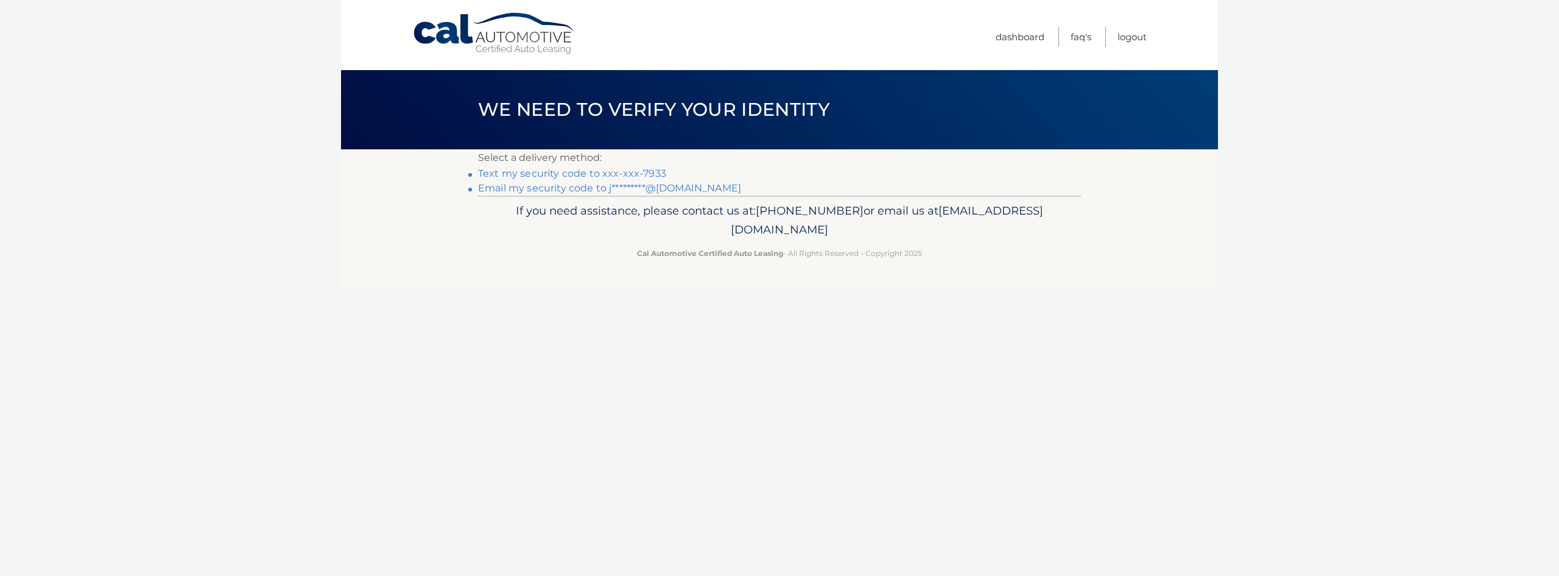
click at [614, 173] on link "Text my security code to xxx-xxx-7933" at bounding box center [572, 173] width 188 height 12
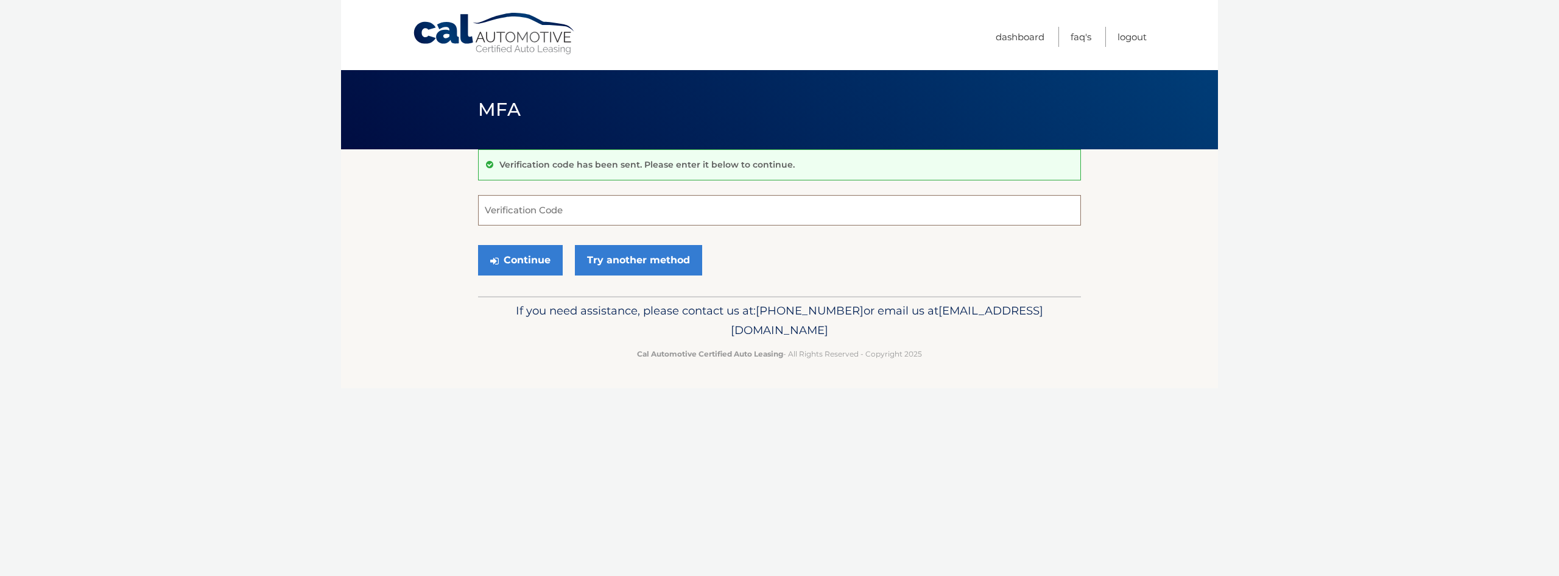
click at [559, 202] on input "Verification Code" at bounding box center [779, 210] width 603 height 30
type input "612192"
click at [527, 260] on button "Continue" at bounding box center [520, 260] width 85 height 30
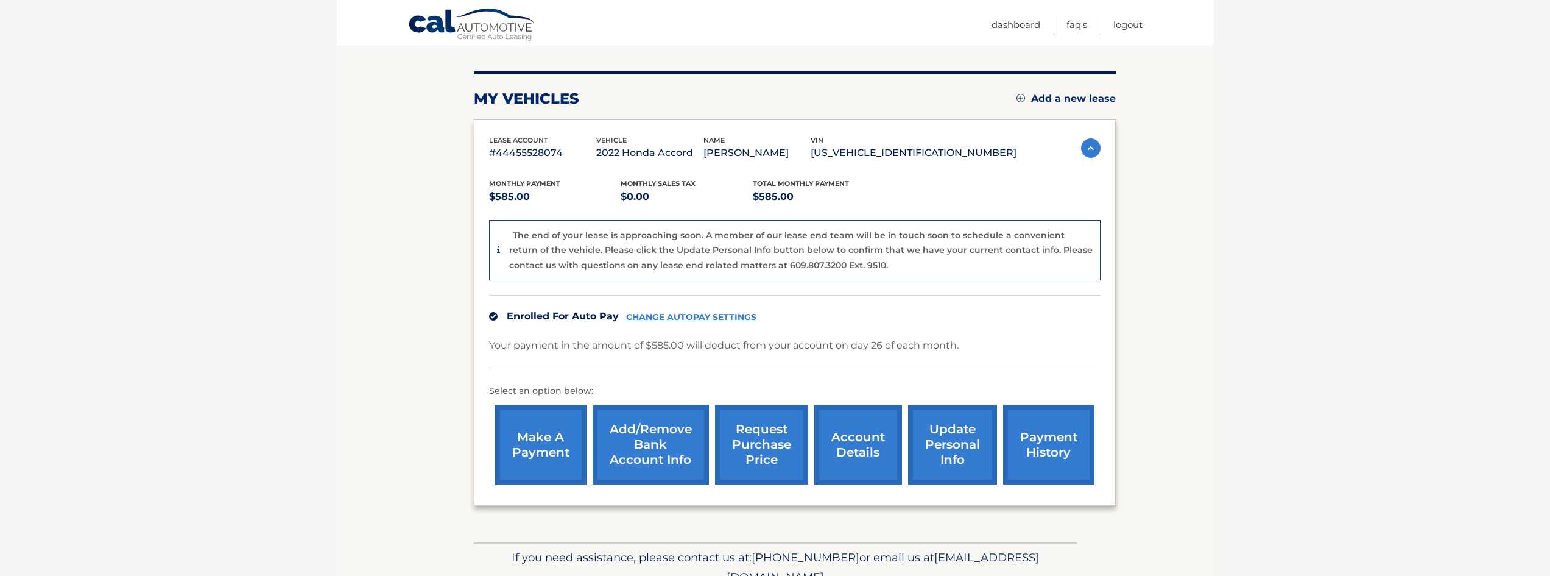
scroll to position [192, 0]
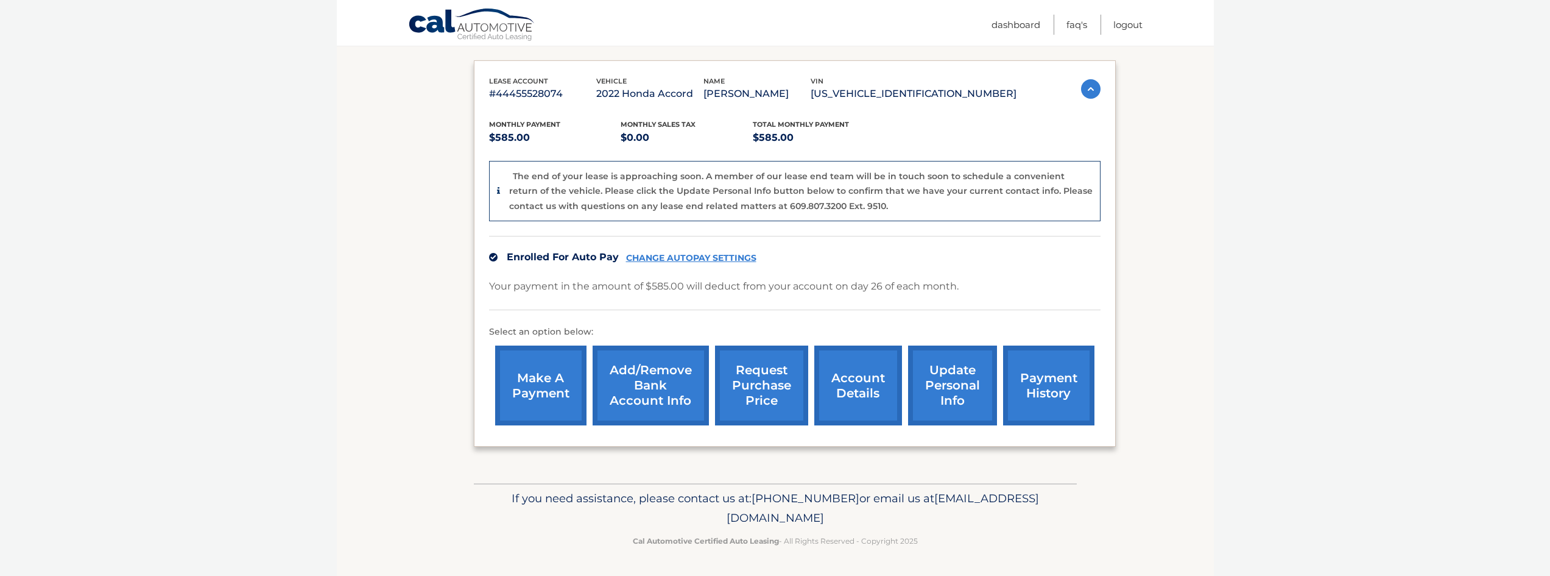
click at [825, 378] on link "account details" at bounding box center [858, 385] width 88 height 80
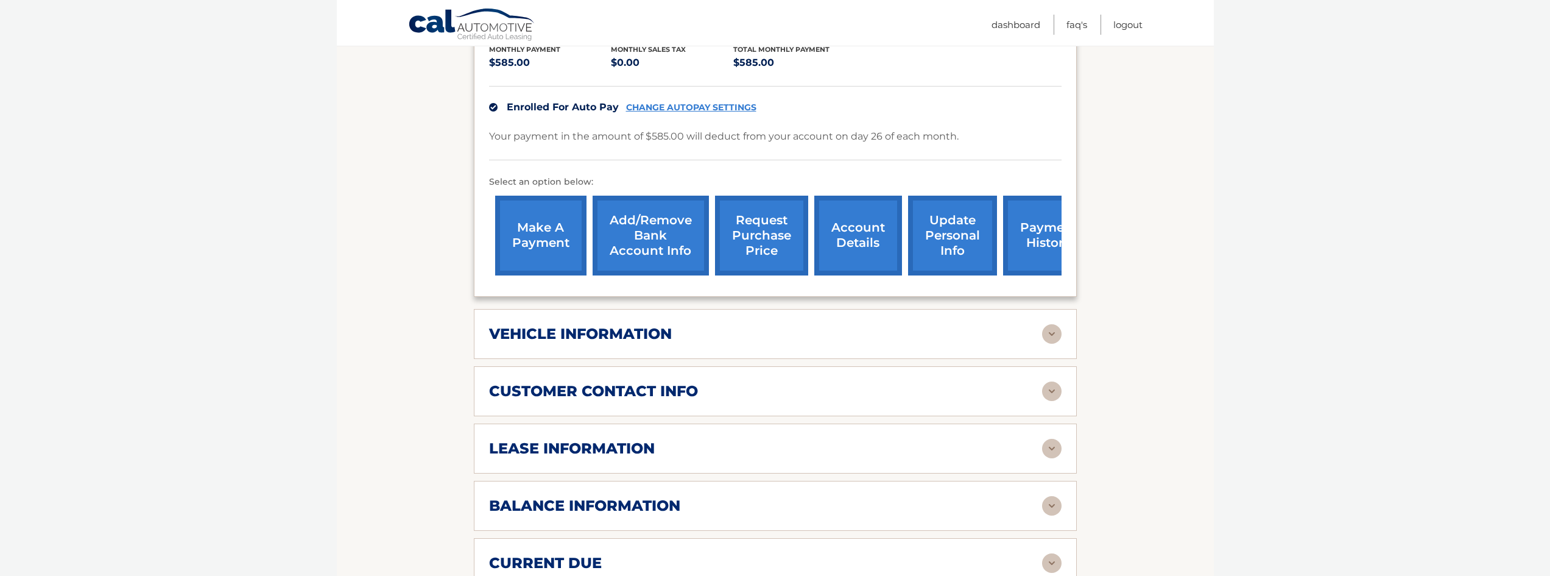
scroll to position [305, 0]
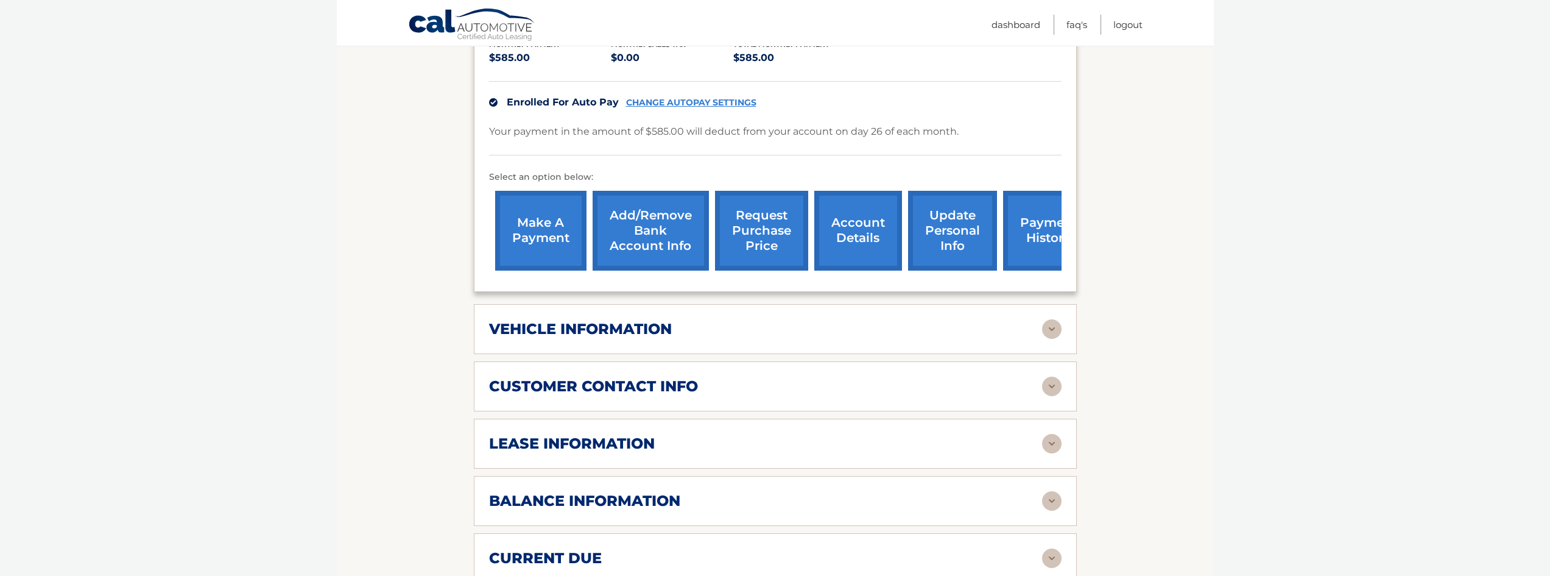
click at [1052, 319] on img at bounding box center [1051, 328] width 19 height 19
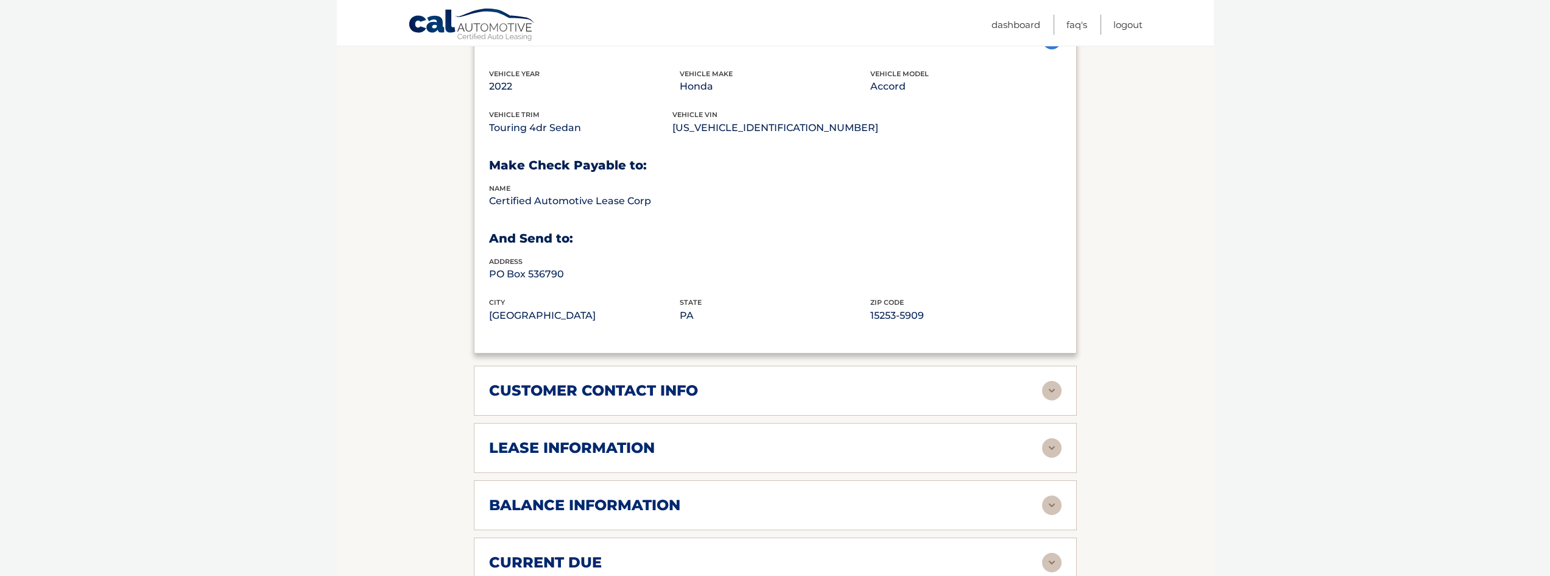
scroll to position [670, 0]
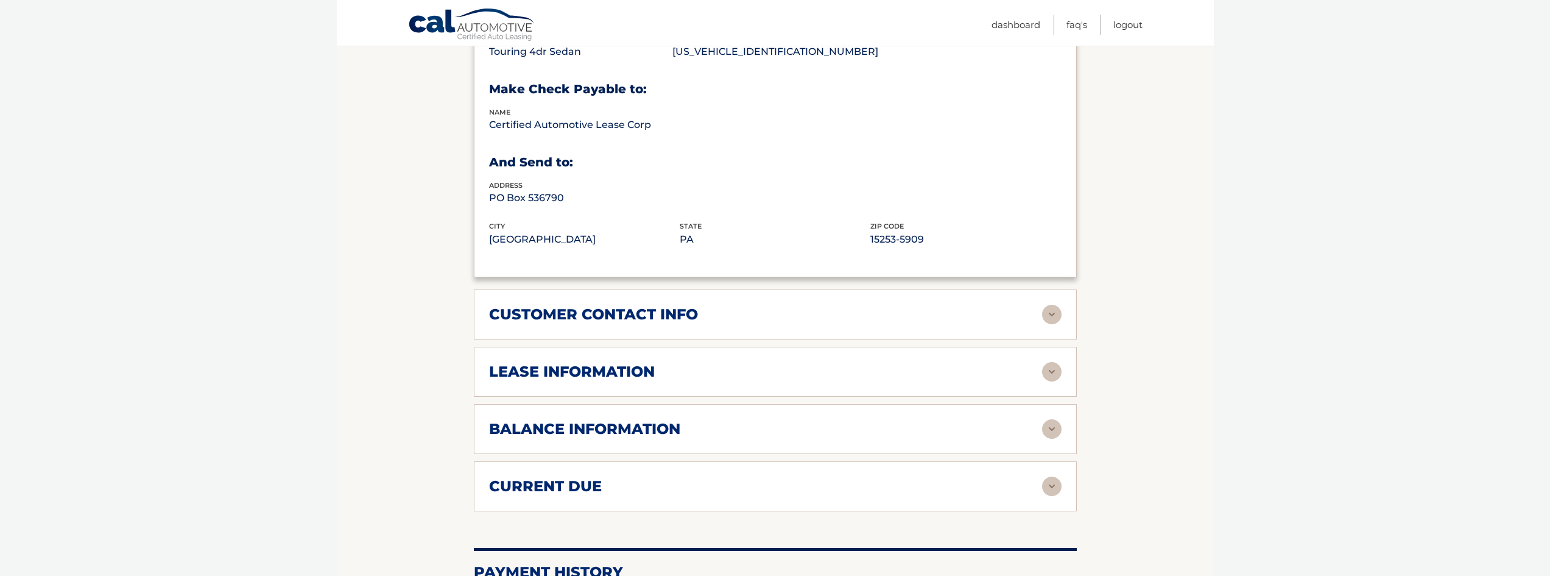
click at [1050, 362] on img at bounding box center [1051, 371] width 19 height 19
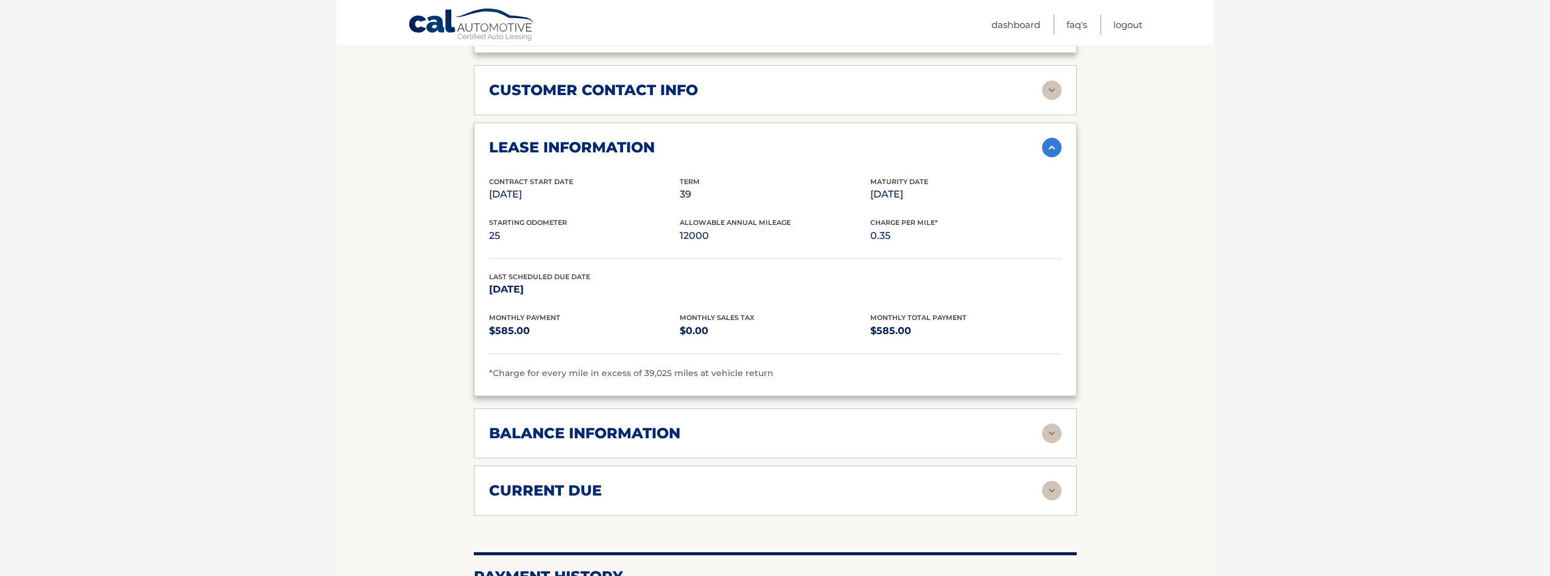
scroll to position [914, 0]
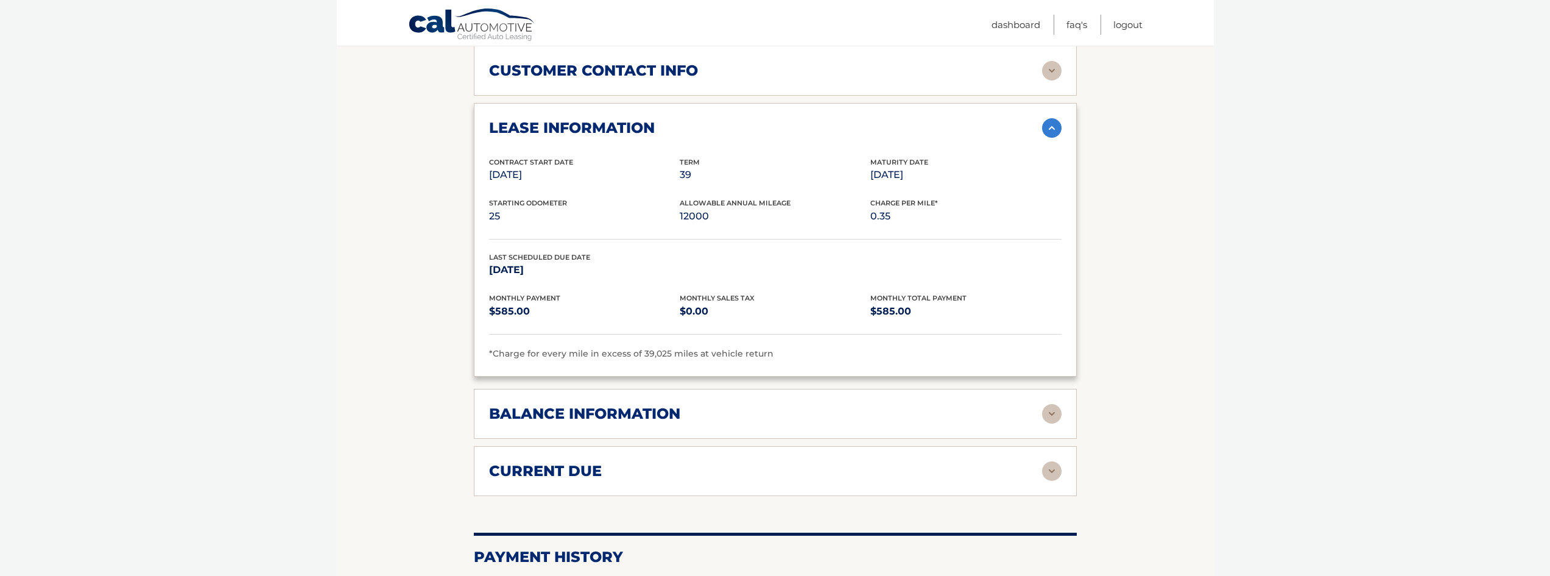
click at [1049, 406] on div "balance information Payments Received 39 Payments Remaining Next Payment will b…" at bounding box center [775, 414] width 603 height 50
click at [1048, 404] on img at bounding box center [1051, 413] width 19 height 19
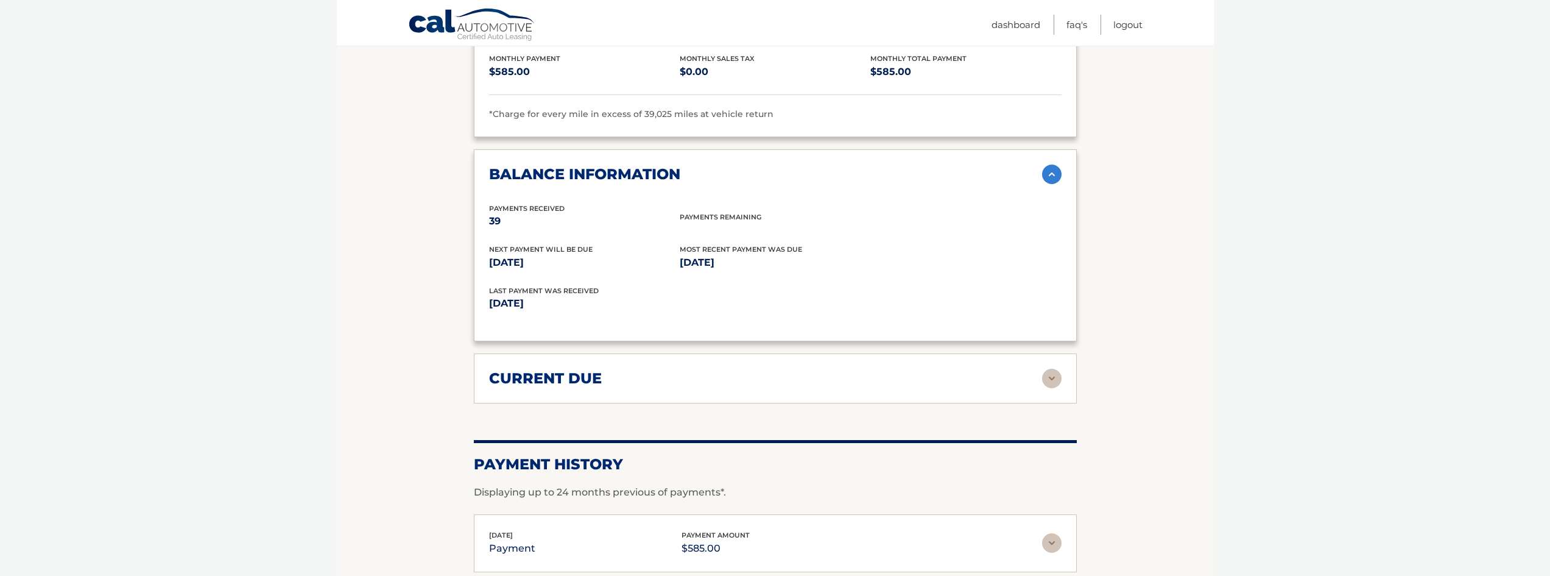
scroll to position [1218, 0]
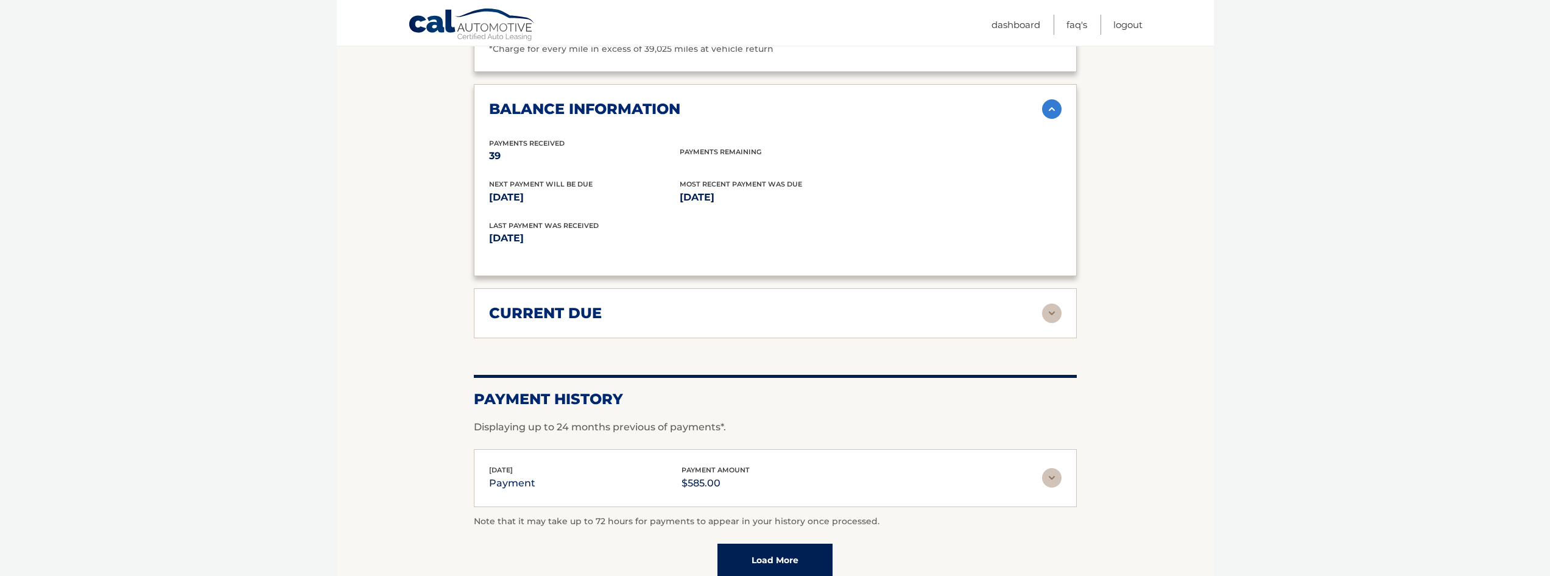
click at [1058, 303] on img at bounding box center [1051, 312] width 19 height 19
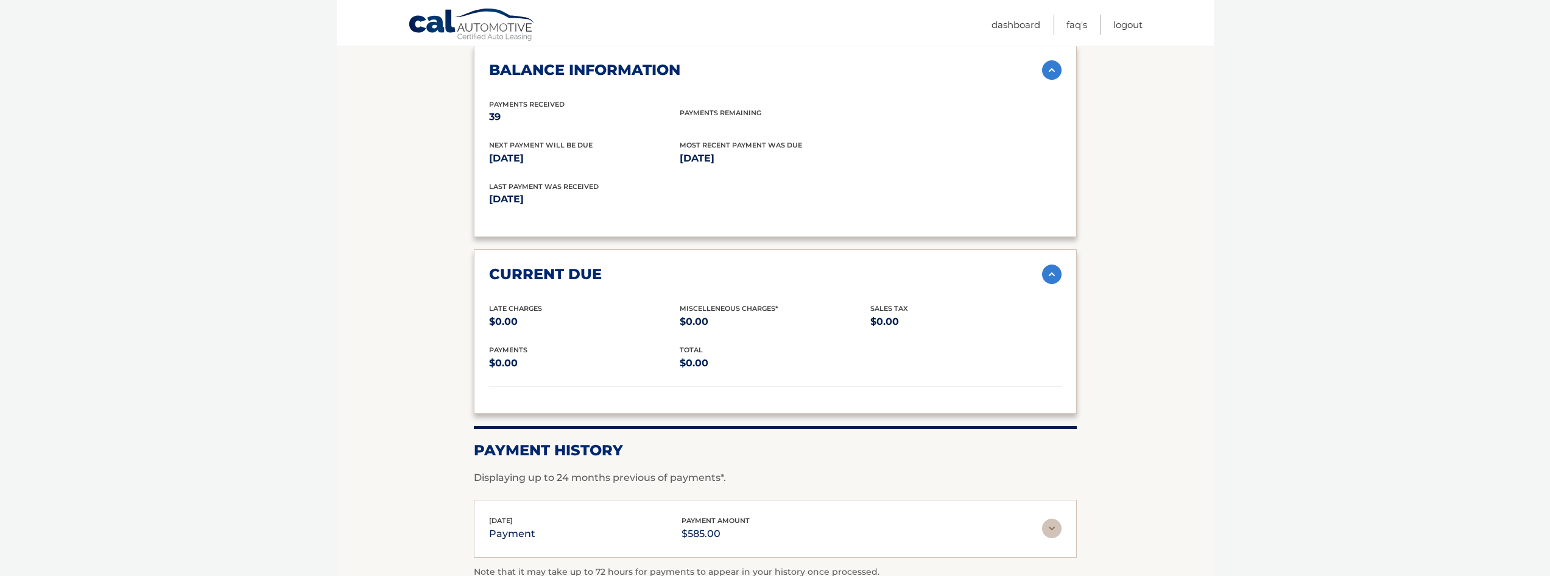
scroll to position [1401, 0]
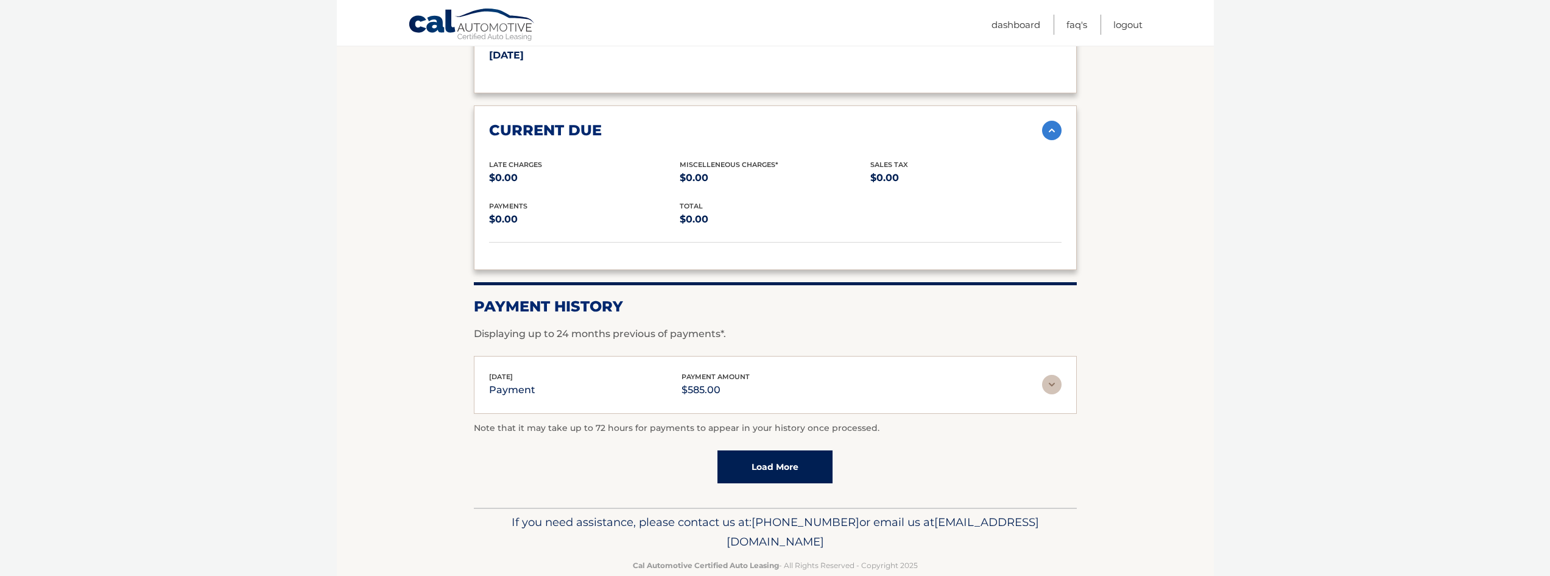
click at [1060, 375] on img at bounding box center [1051, 384] width 19 height 19
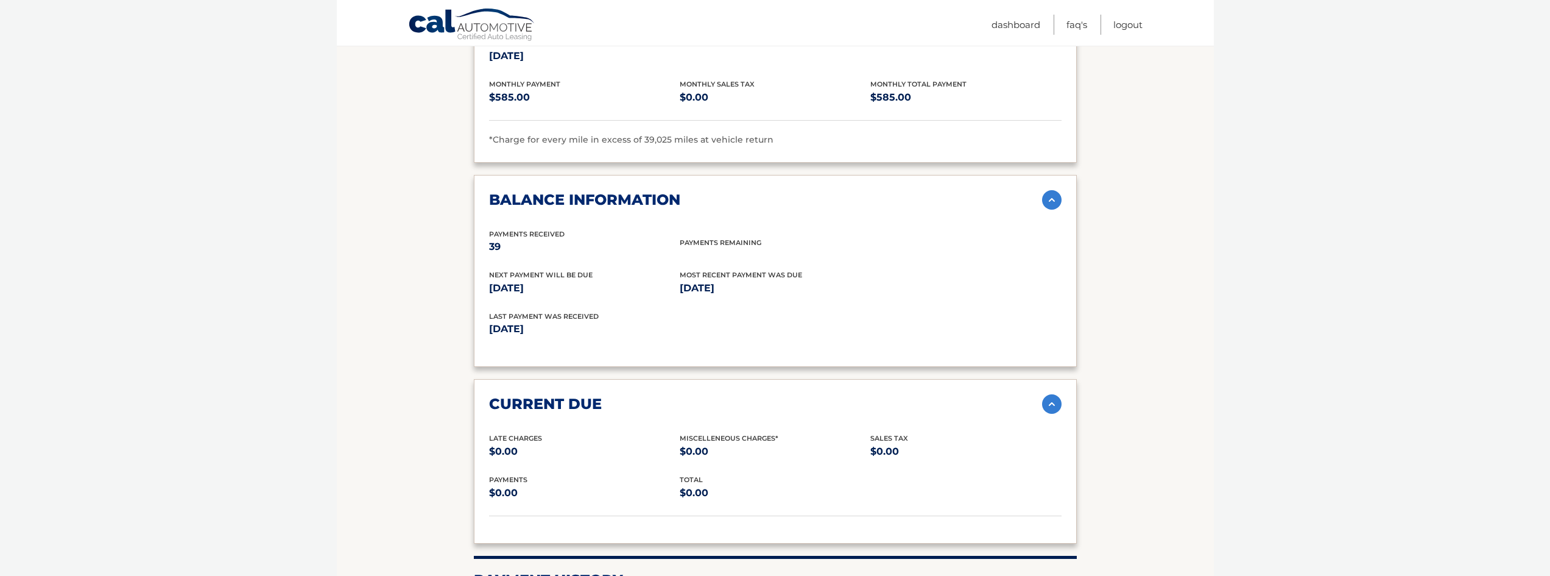
scroll to position [1118, 0]
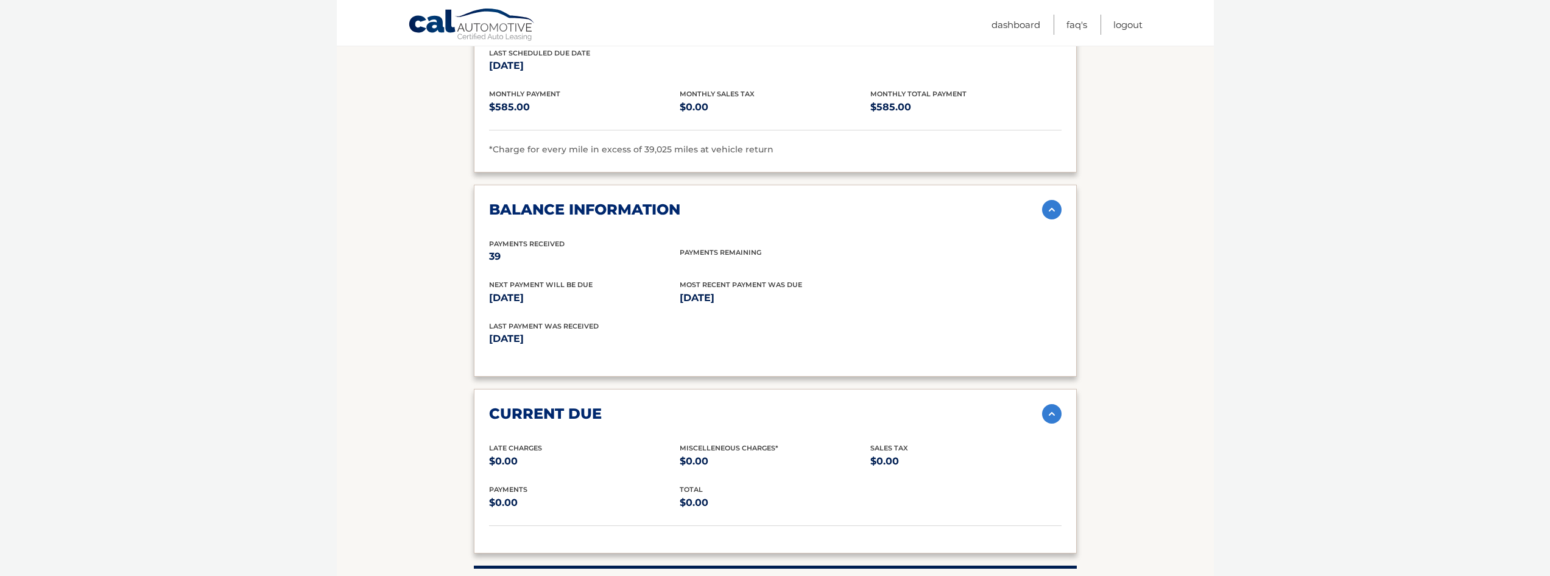
drag, startPoint x: 489, startPoint y: 314, endPoint x: 560, endPoint y: 317, distance: 71.3
click at [560, 330] on p "Jul 28, 2025" at bounding box center [632, 338] width 286 height 17
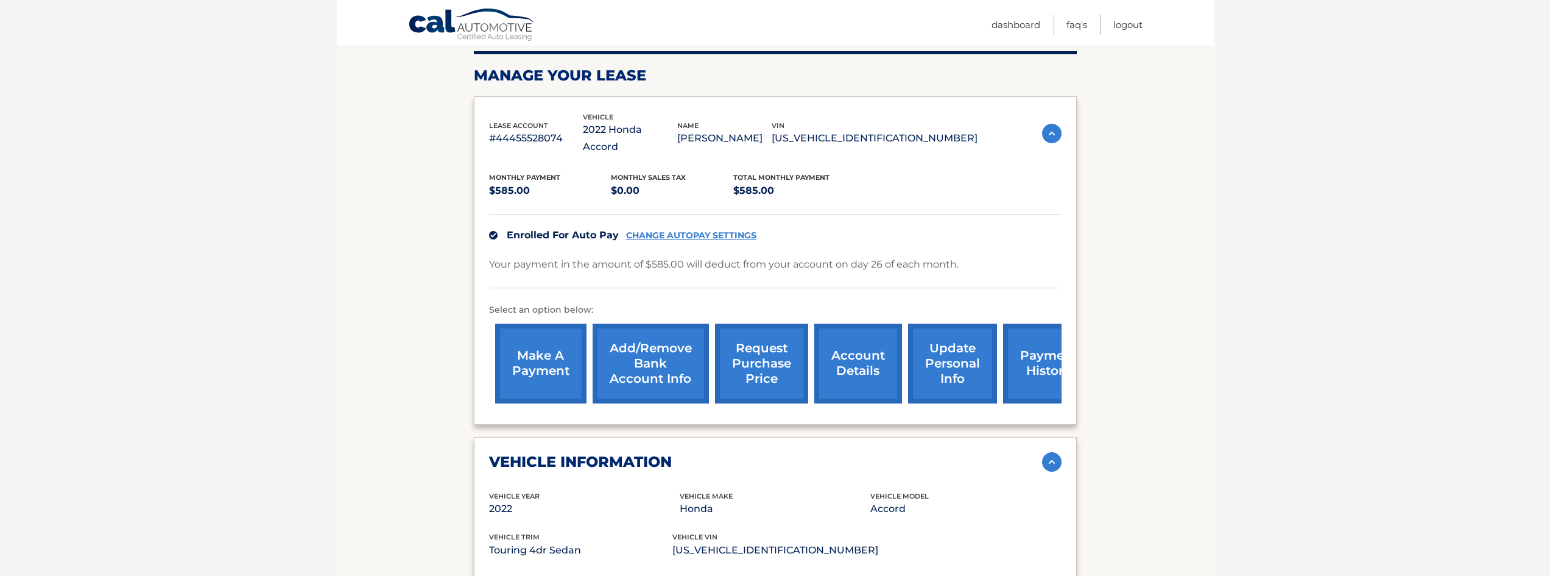
scroll to position [183, 0]
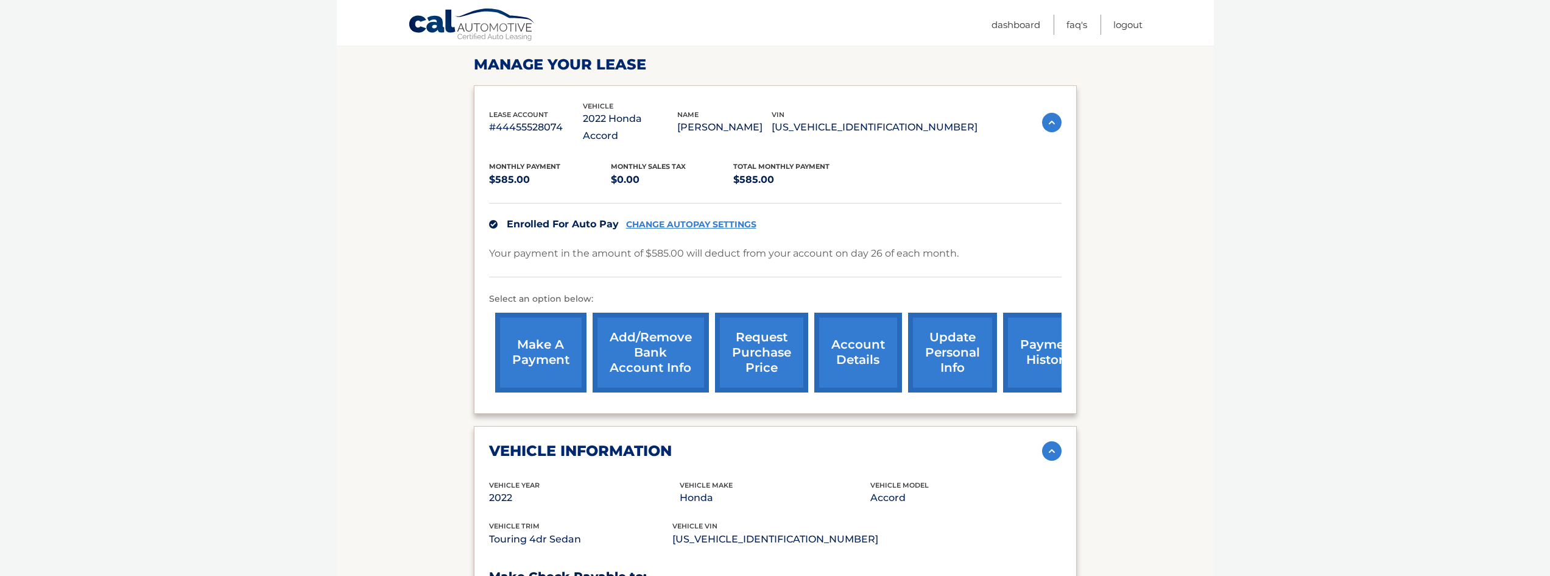
click at [862, 330] on link "account details" at bounding box center [858, 352] width 88 height 80
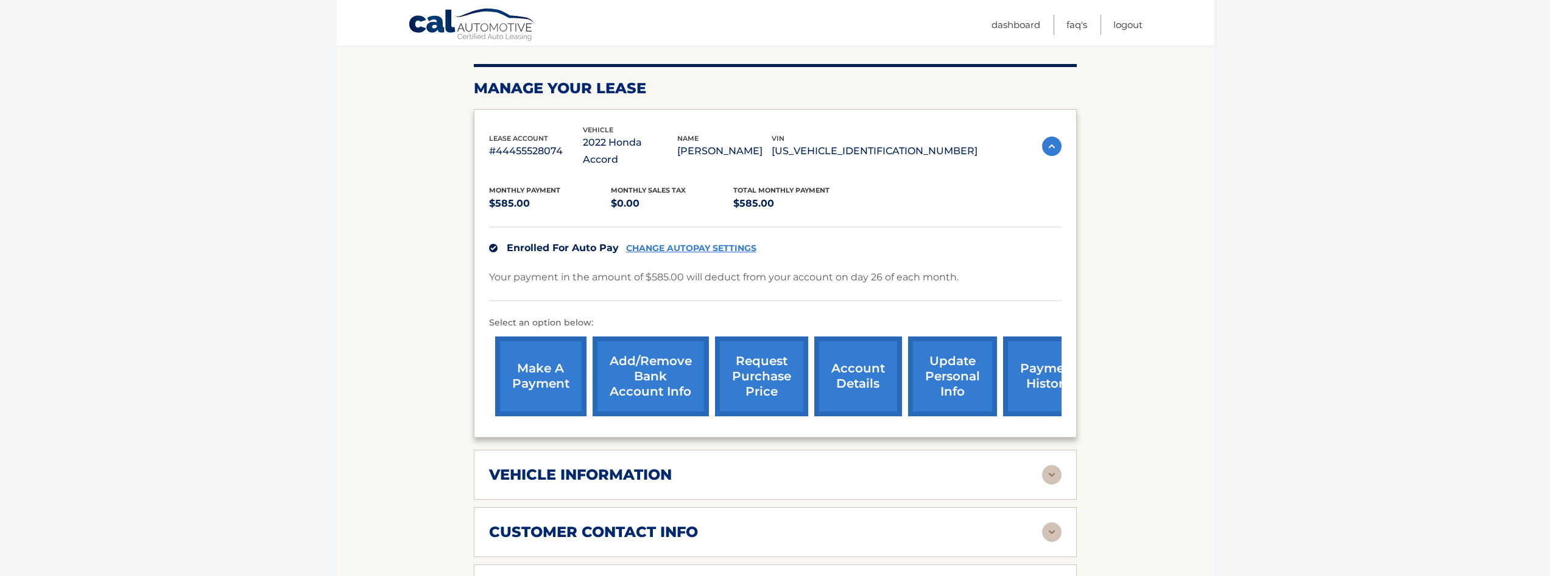
scroll to position [305, 0]
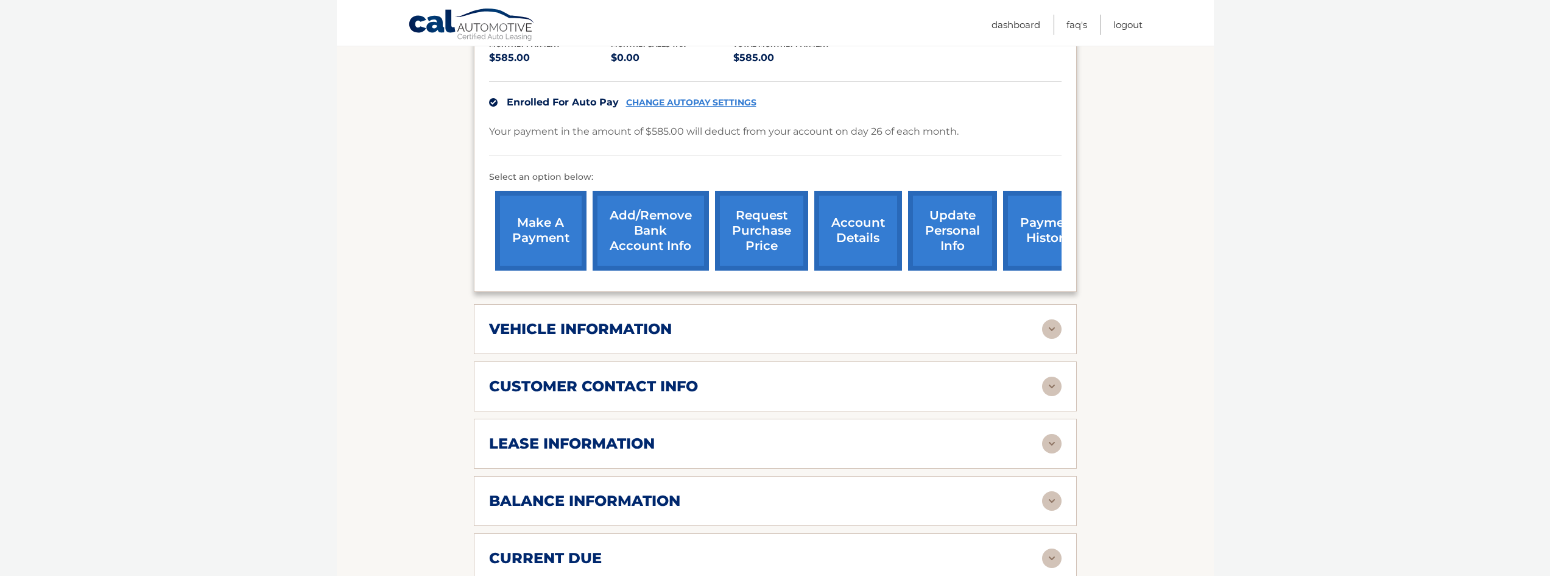
click at [1050, 322] on div "vehicle information vehicle Year [DATE] vehicle make Honda vehicle model Accord…" at bounding box center [775, 329] width 603 height 50
click at [1050, 320] on img at bounding box center [1051, 328] width 19 height 19
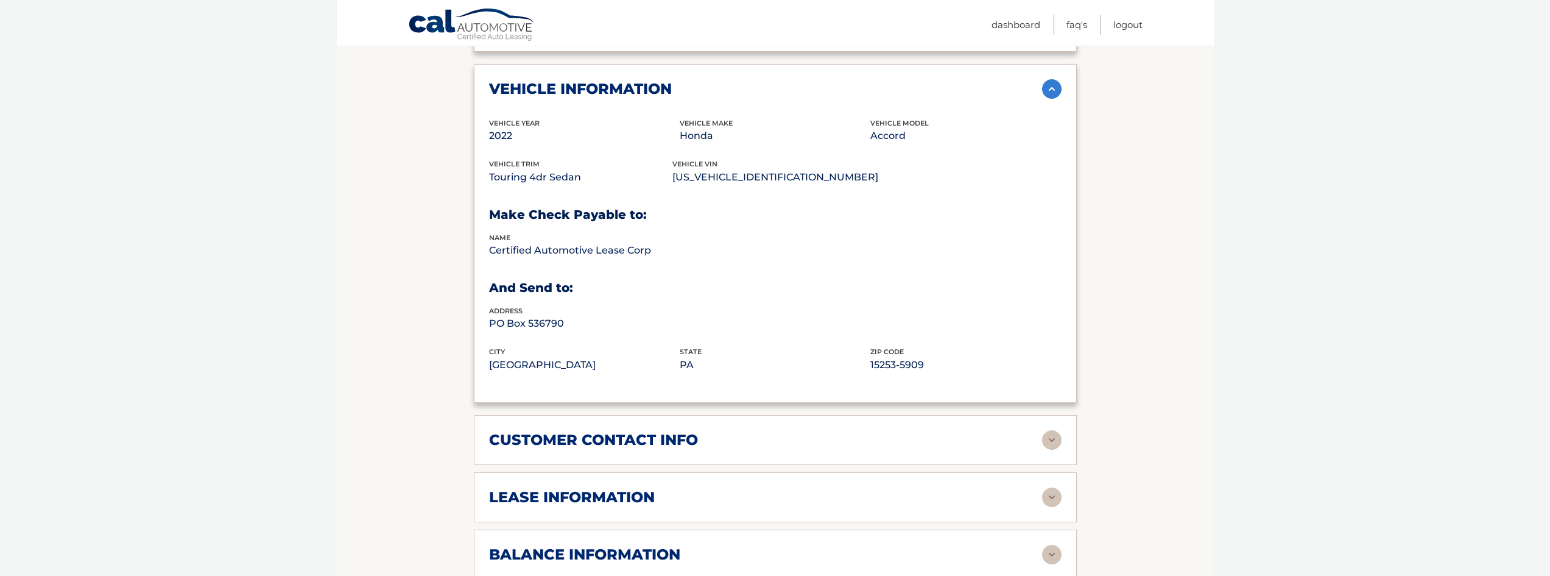
scroll to position [609, 0]
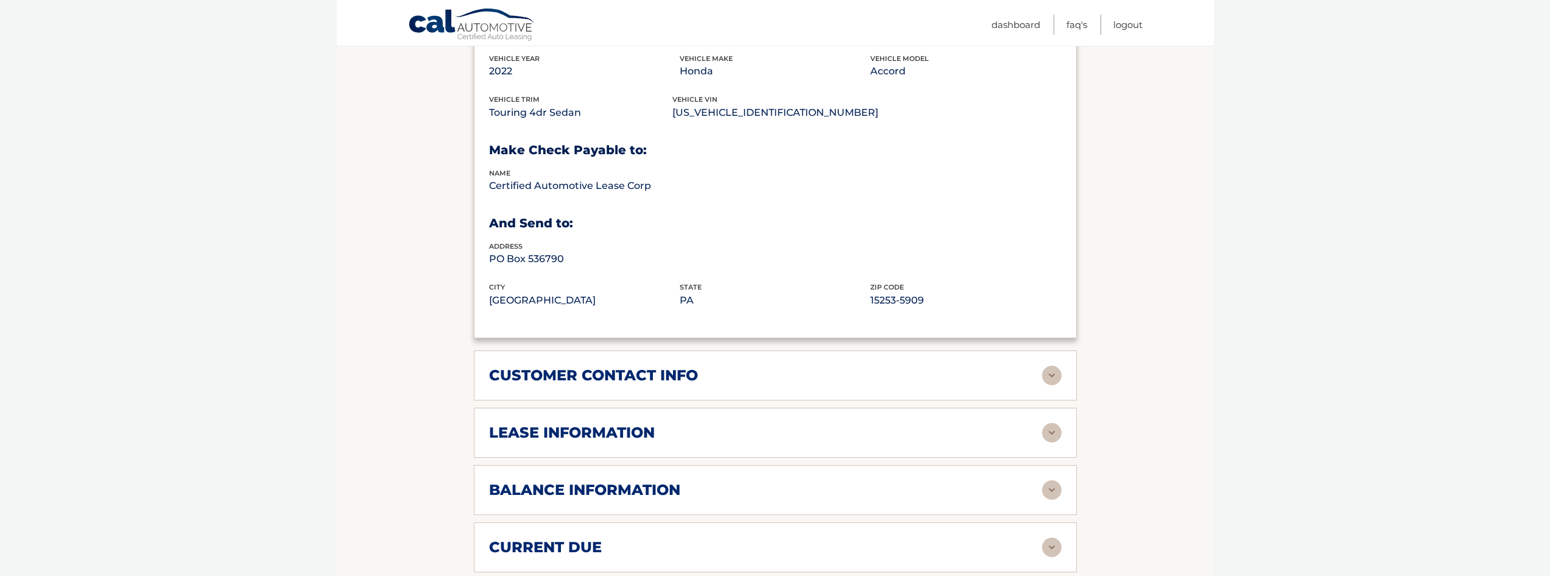
click at [1059, 367] on img at bounding box center [1051, 374] width 19 height 19
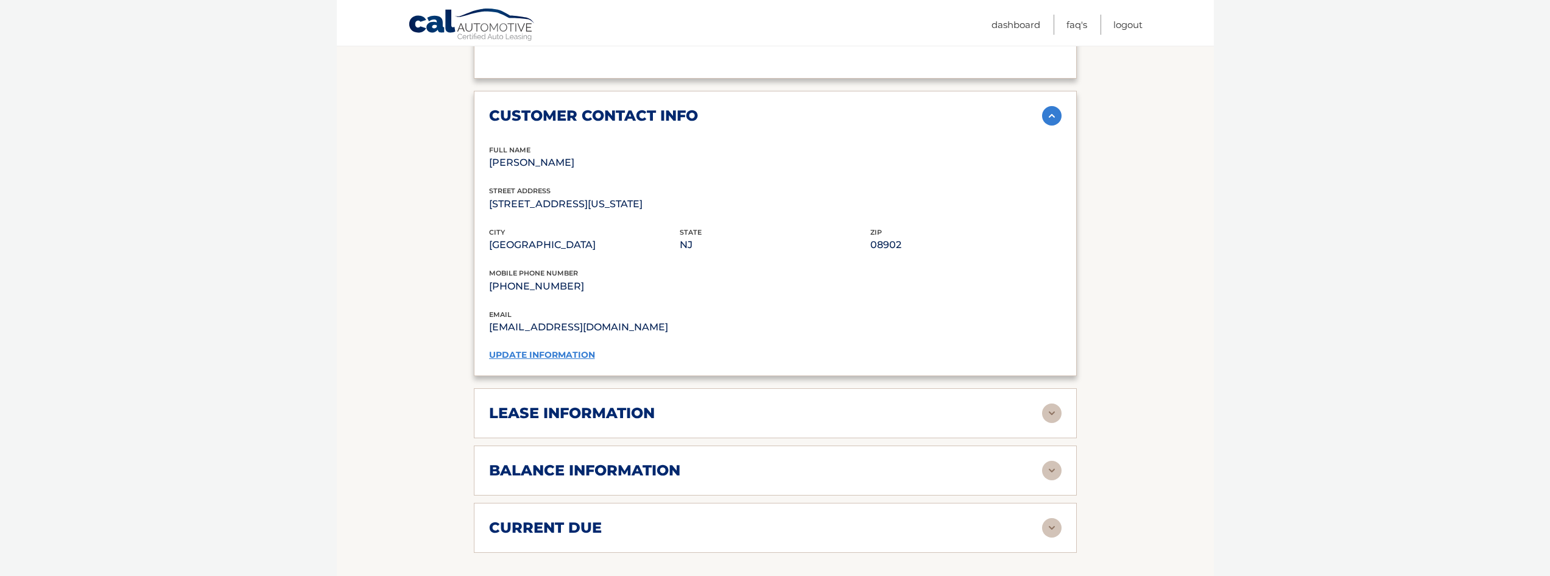
scroll to position [914, 0]
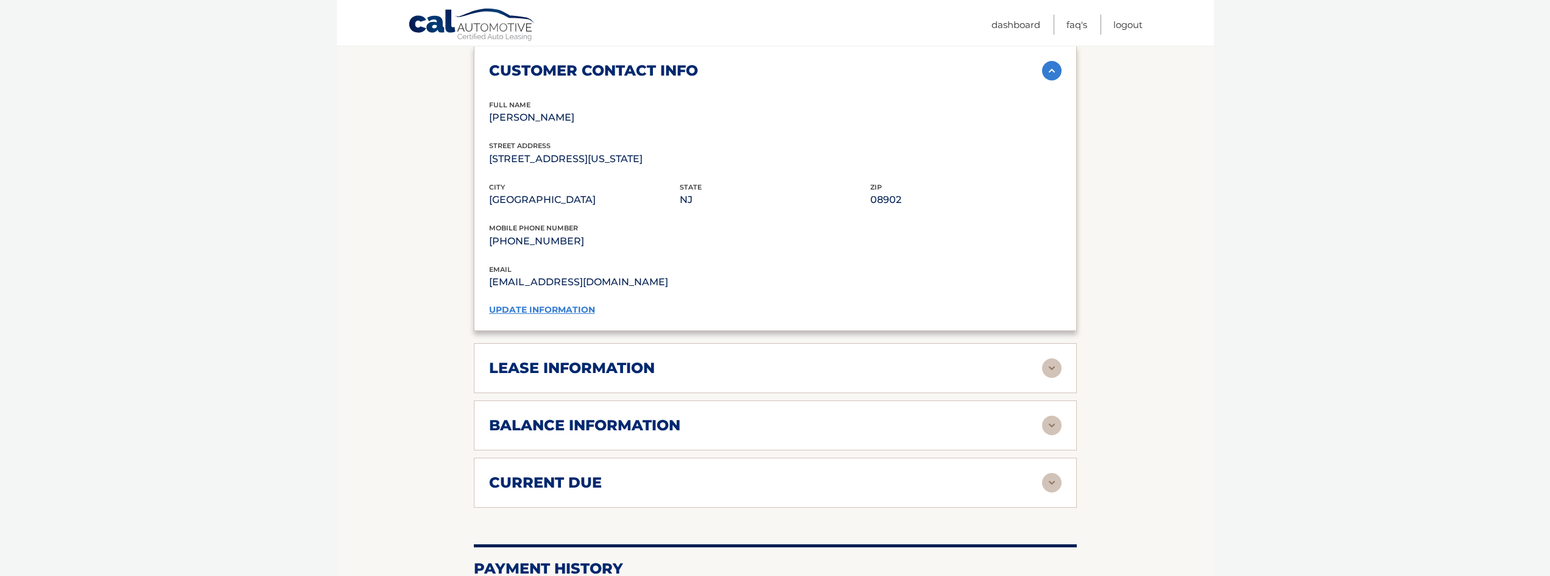
click at [1046, 358] on img at bounding box center [1051, 367] width 19 height 19
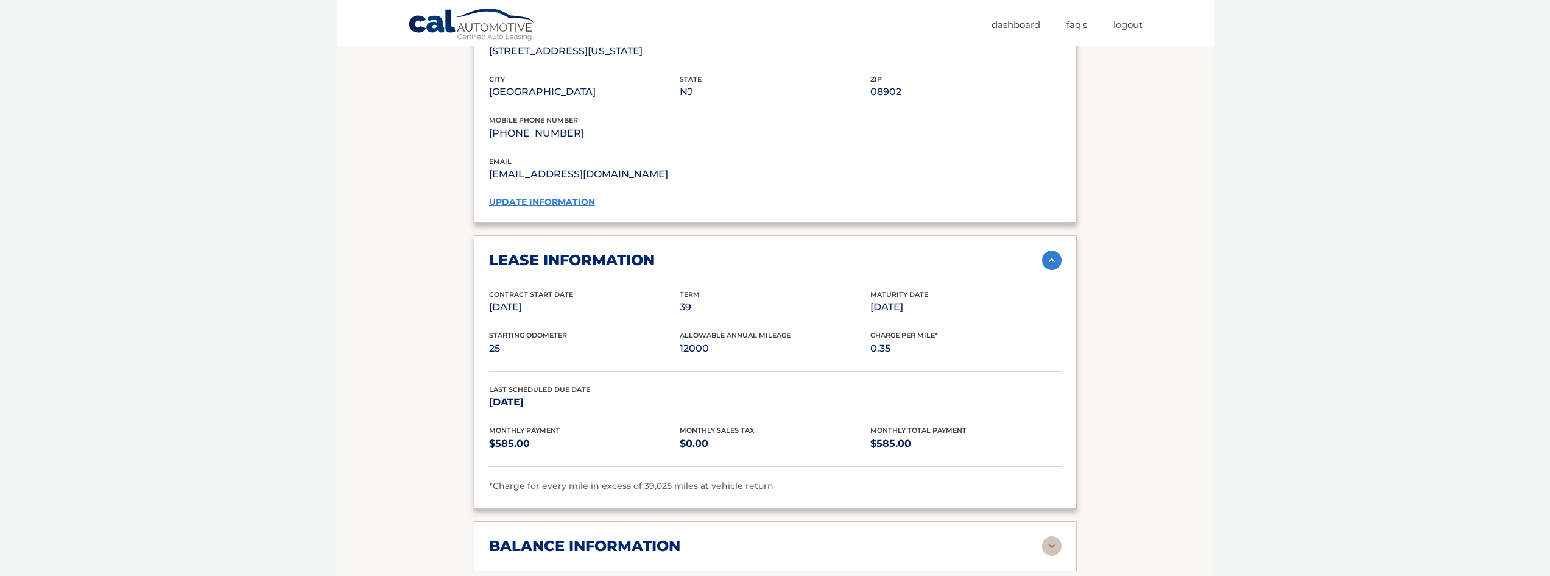
scroll to position [1035, 0]
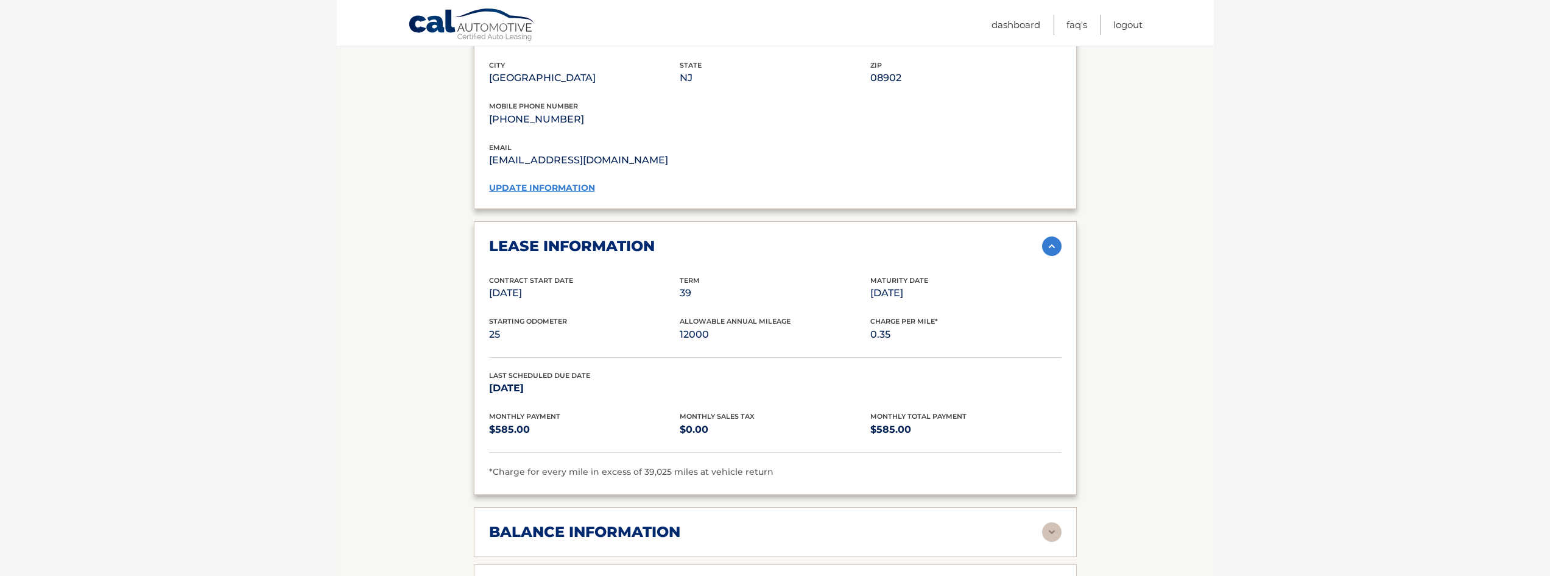
drag, startPoint x: 873, startPoint y: 267, endPoint x: 935, endPoint y: 282, distance: 64.0
click at [935, 282] on div "Maturity Date Aug 26, 2025" at bounding box center [965, 288] width 191 height 27
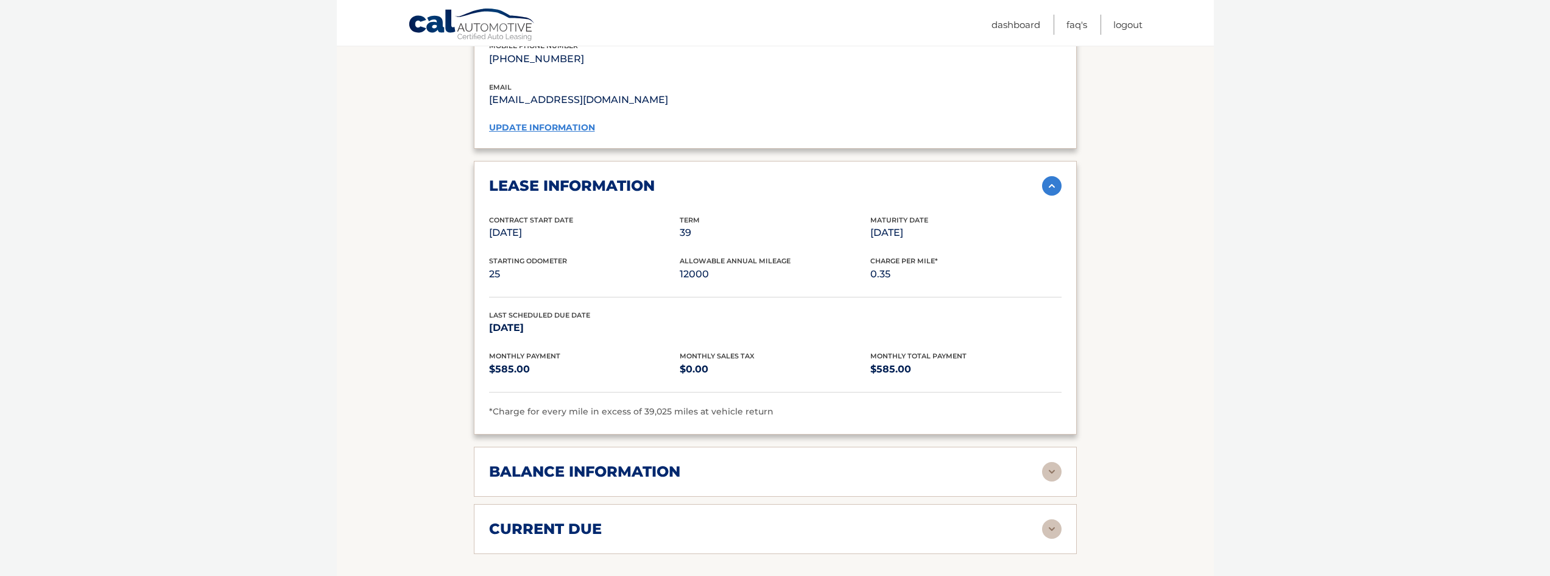
scroll to position [1279, 0]
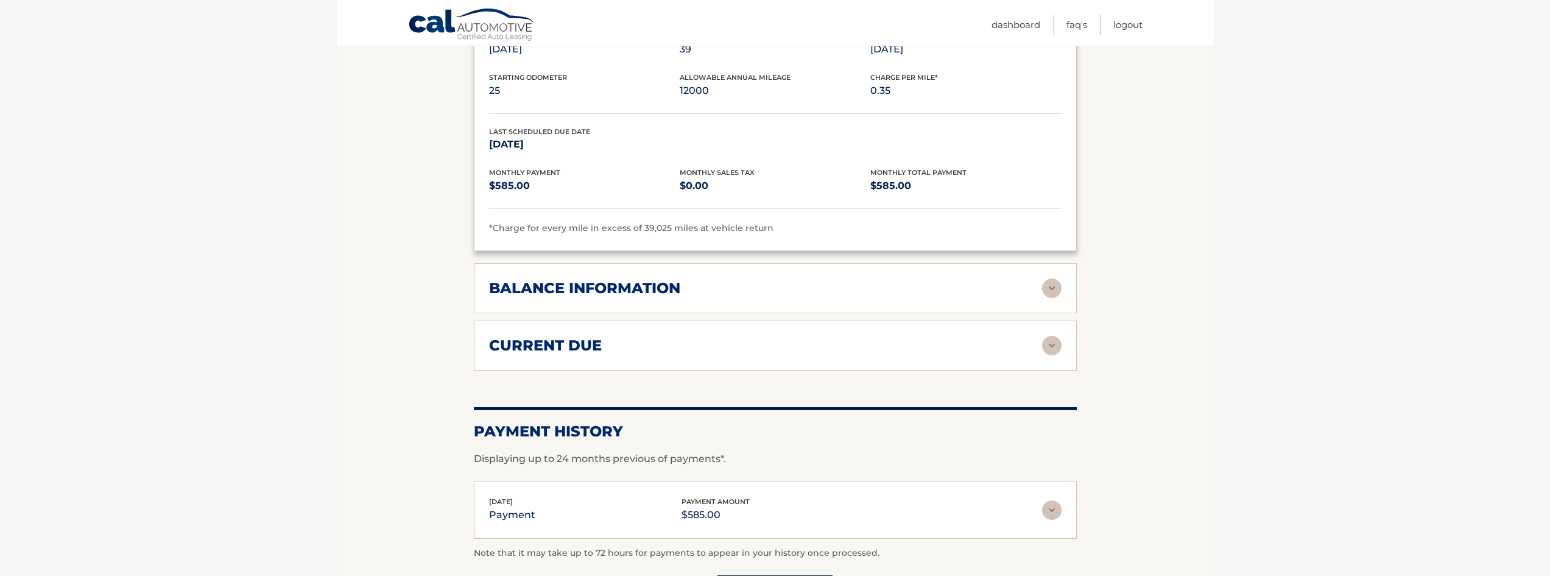
click at [1044, 278] on img at bounding box center [1051, 287] width 19 height 19
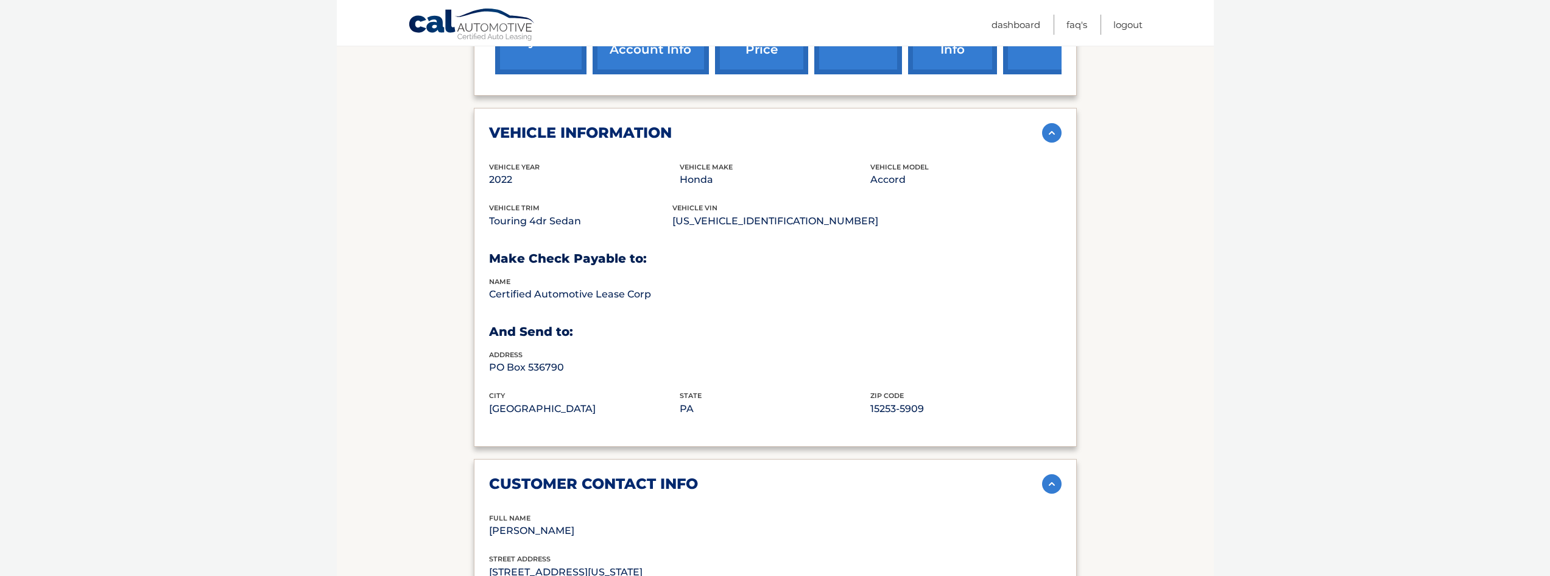
scroll to position [487, 0]
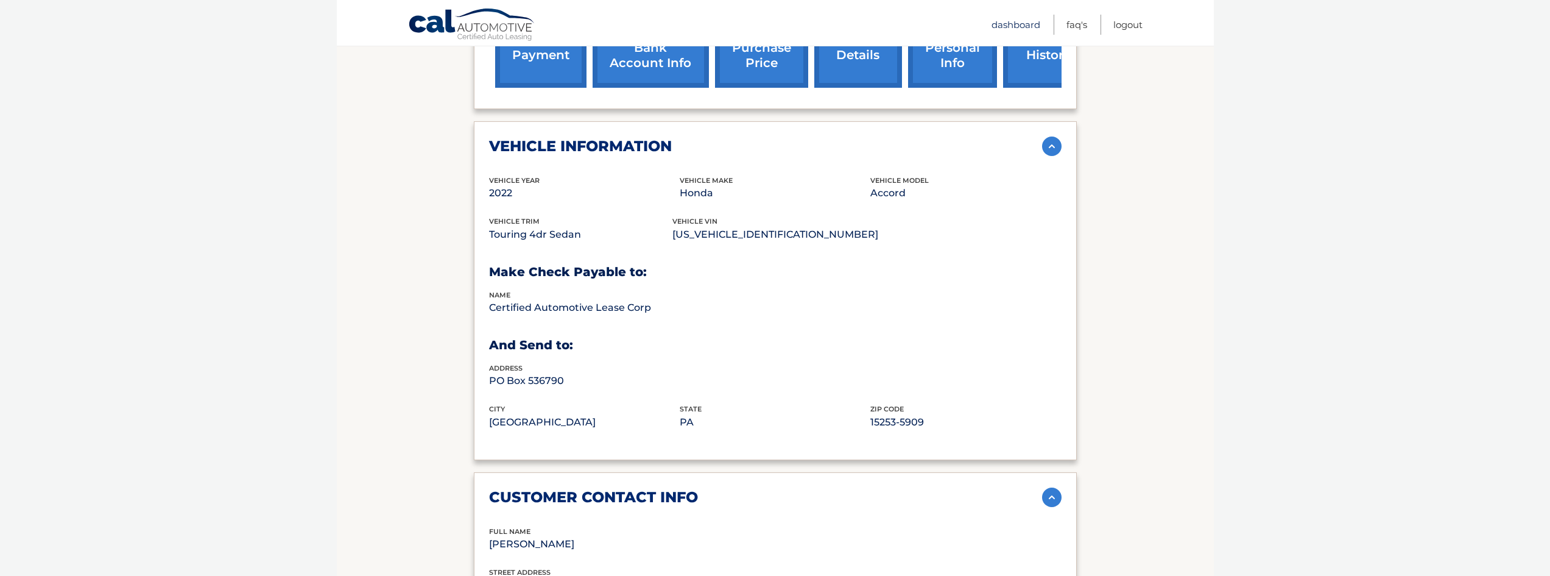
click at [1033, 26] on link "Dashboard" at bounding box center [1015, 25] width 49 height 20
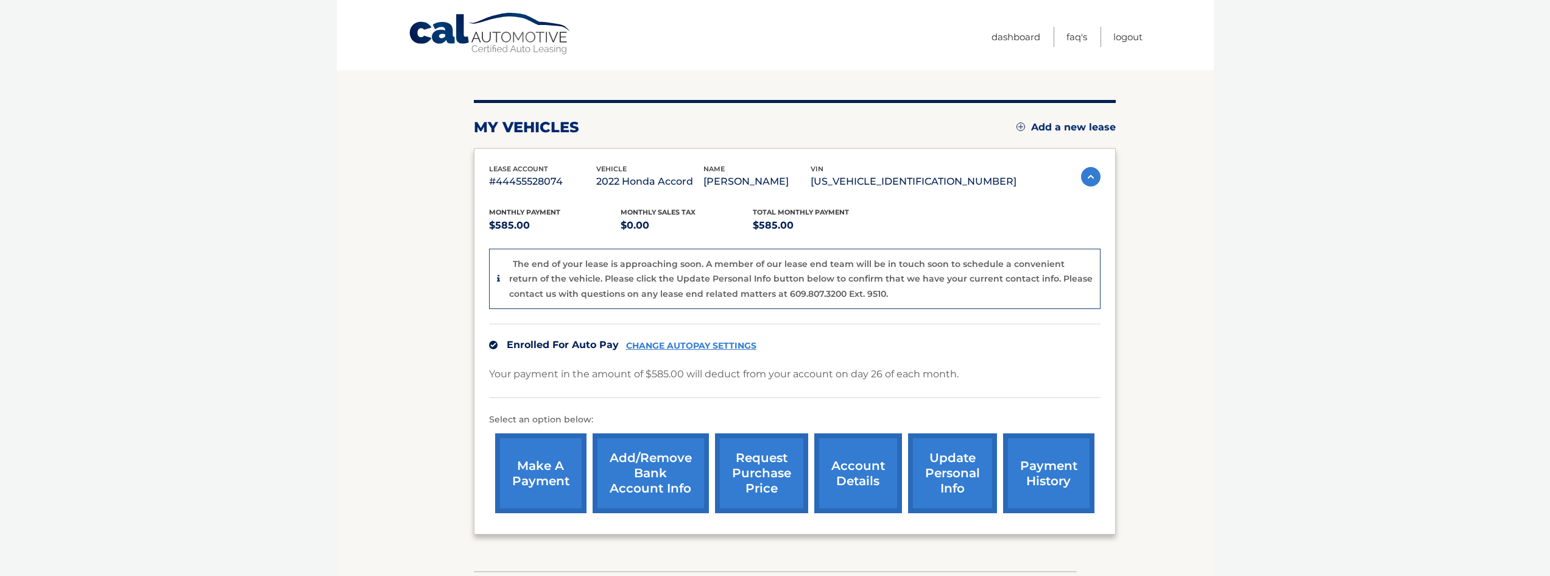
scroll to position [122, 0]
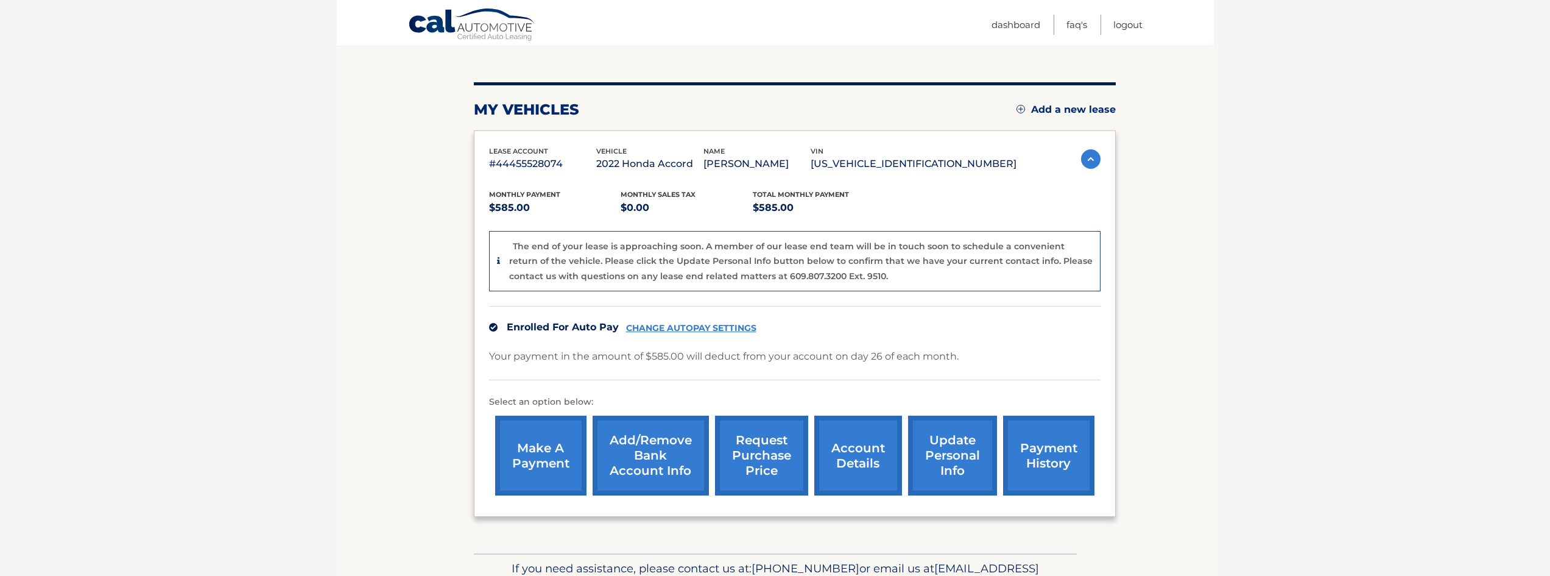
click at [953, 446] on link "update personal info" at bounding box center [952, 455] width 89 height 80
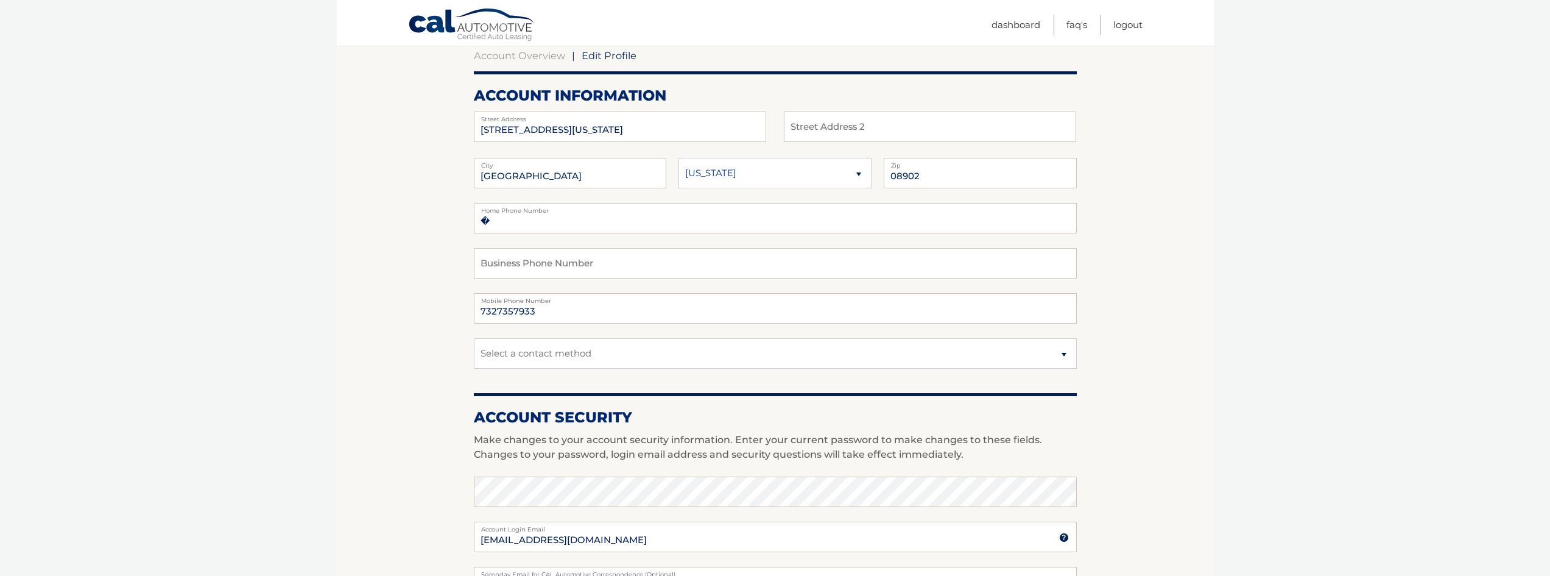
scroll to position [183, 0]
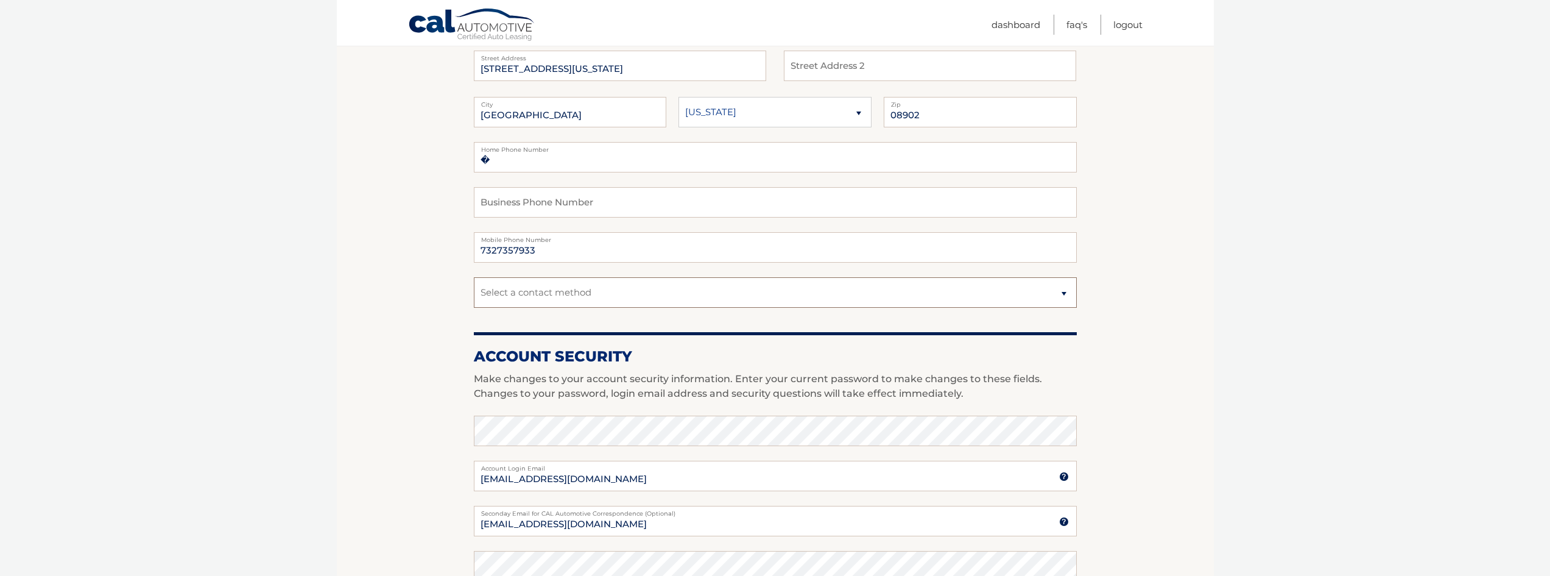
click at [621, 289] on select "Select a contact method Mobile Home" at bounding box center [775, 292] width 603 height 30
select select "1"
click at [474, 277] on select "Select a contact method Mobile Home" at bounding box center [775, 292] width 603 height 30
click at [364, 329] on section "Account Overview | Edit Profile account information [STREET_ADDRESS][US_STATE] …" at bounding box center [775, 410] width 877 height 887
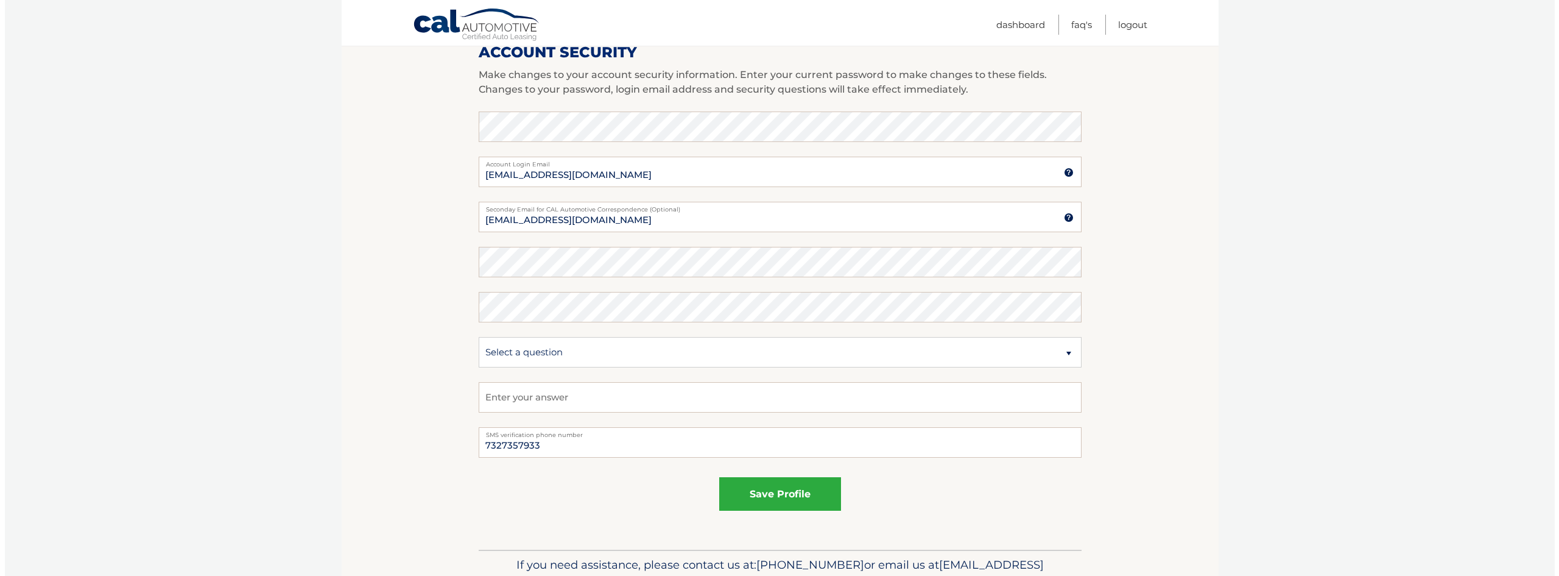
scroll to position [487, 0]
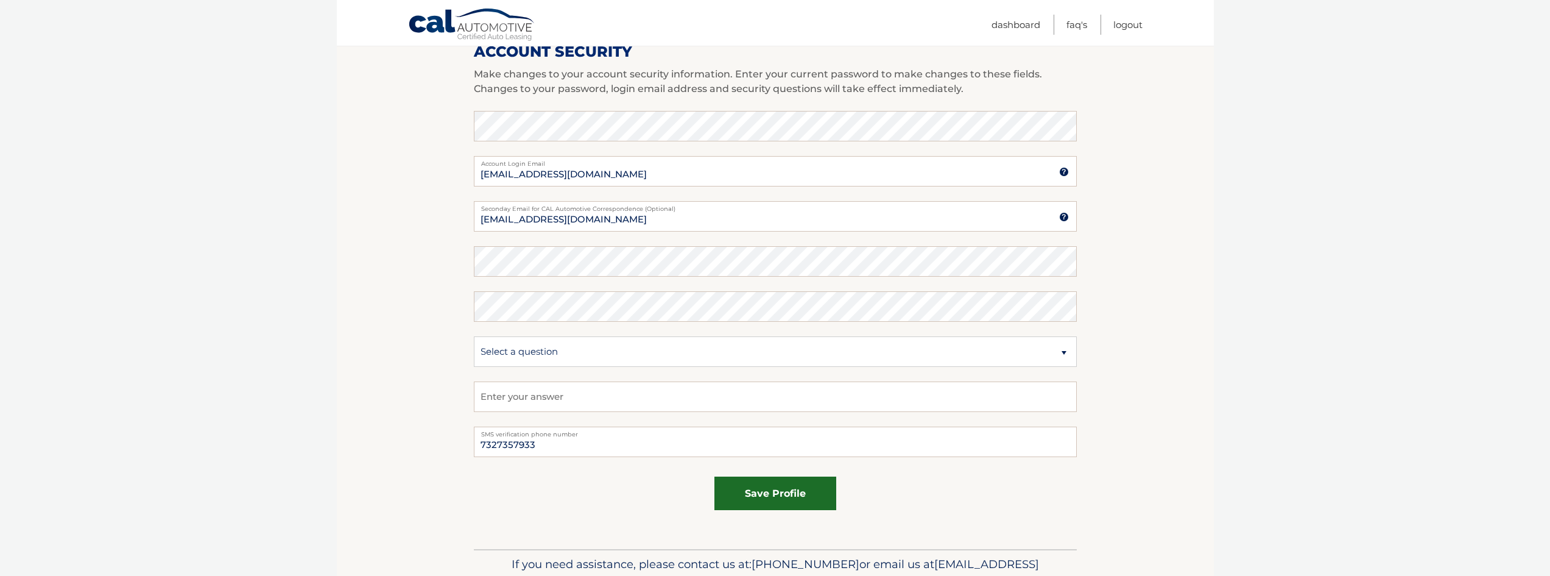
click at [772, 491] on button "save profile" at bounding box center [775, 492] width 122 height 33
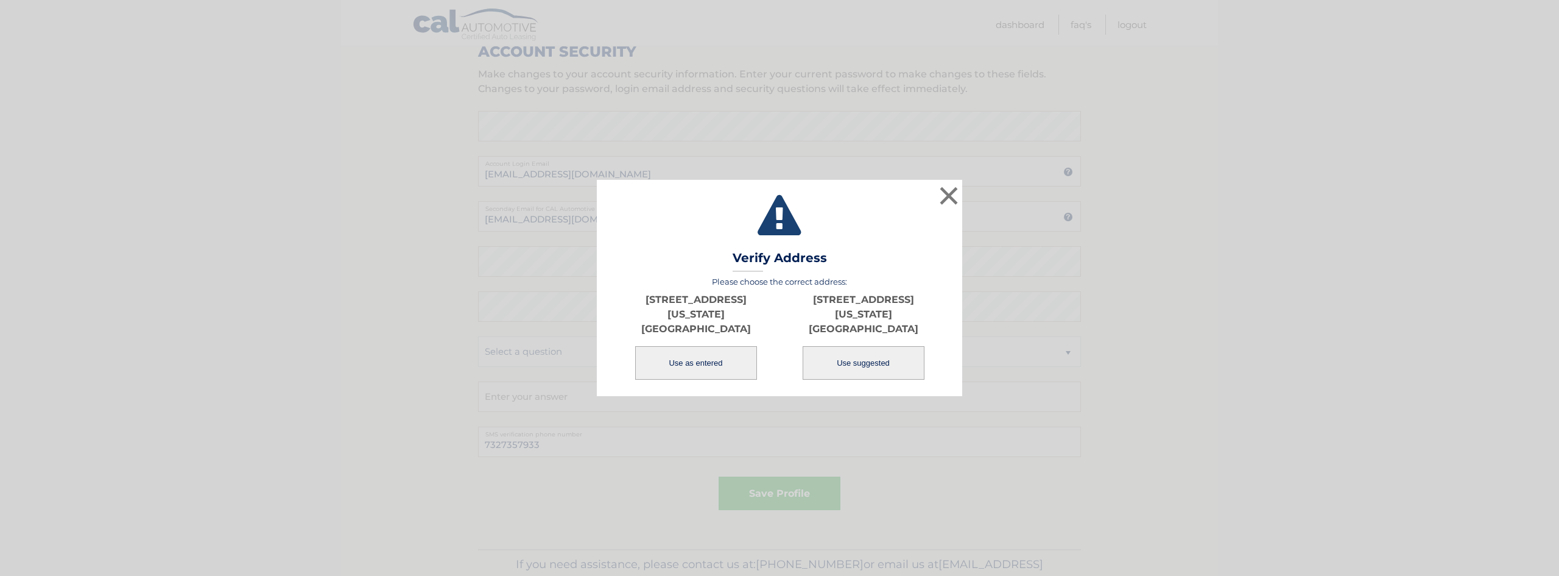
click at [875, 364] on button "Use suggested" at bounding box center [864, 362] width 122 height 33
type input "146 PENNSYLVANIA WAY"
type input "NORTH BRUNSWICK"
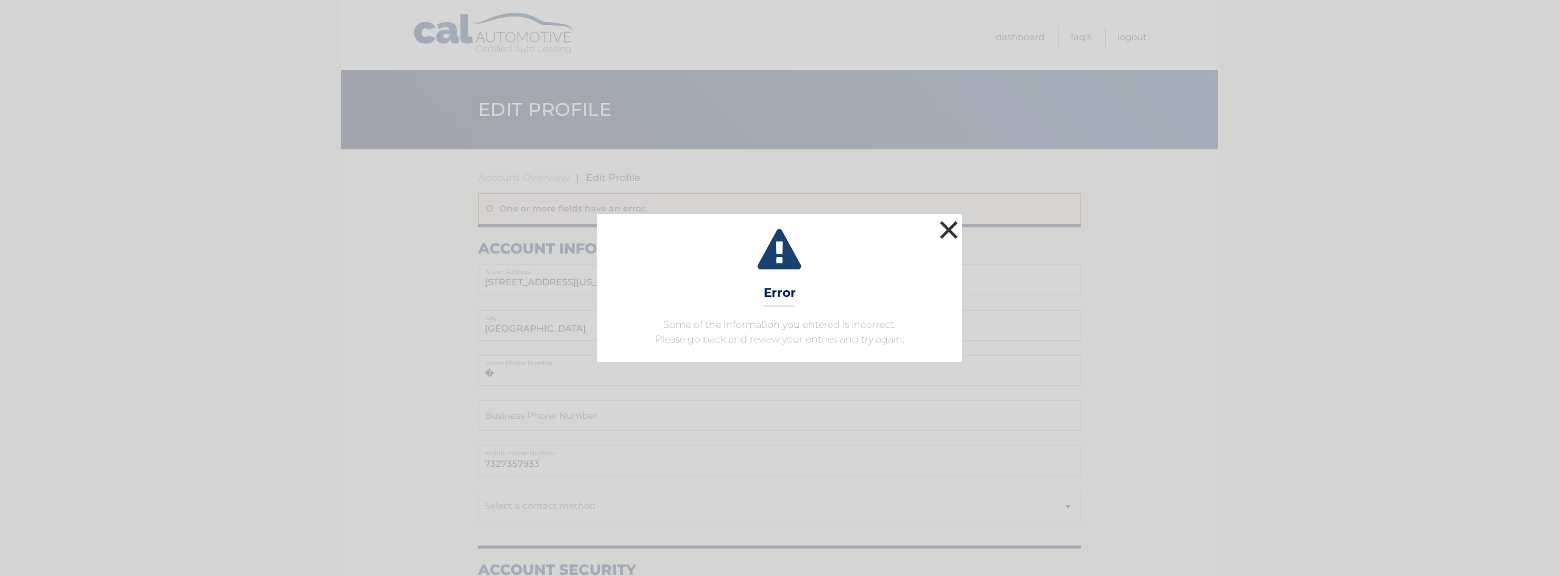
click at [956, 233] on button "×" at bounding box center [949, 229] width 24 height 24
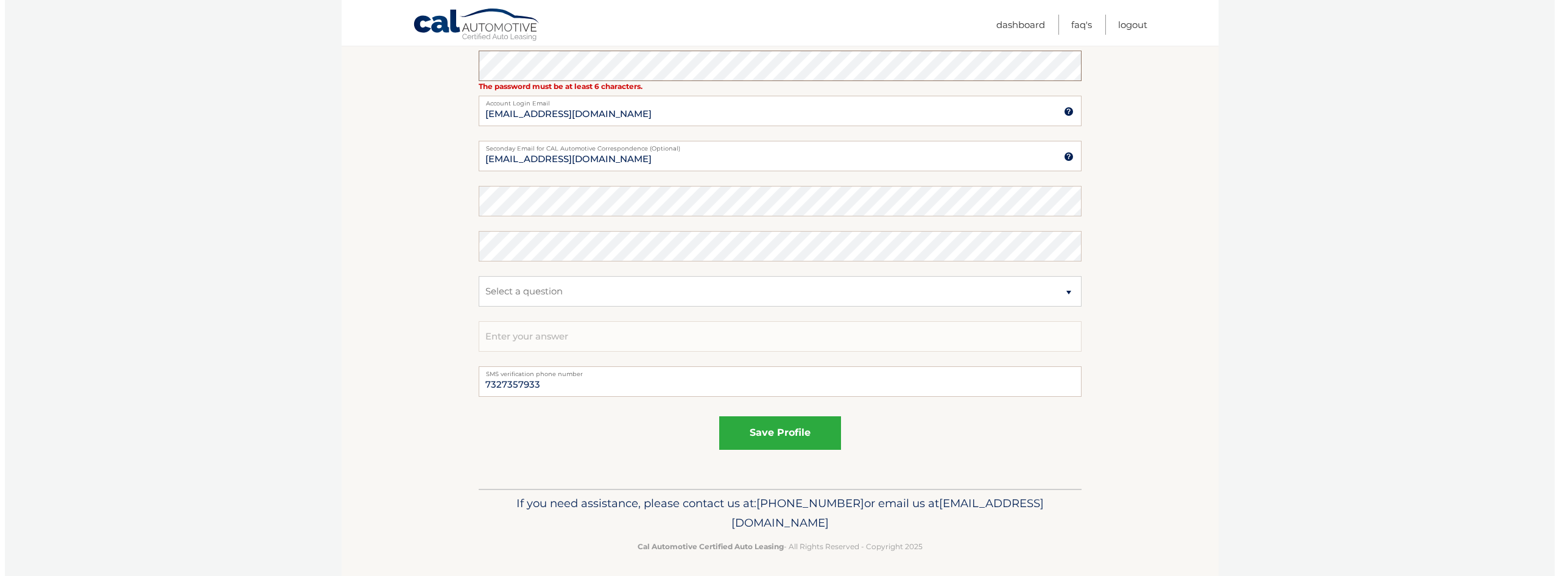
scroll to position [584, 0]
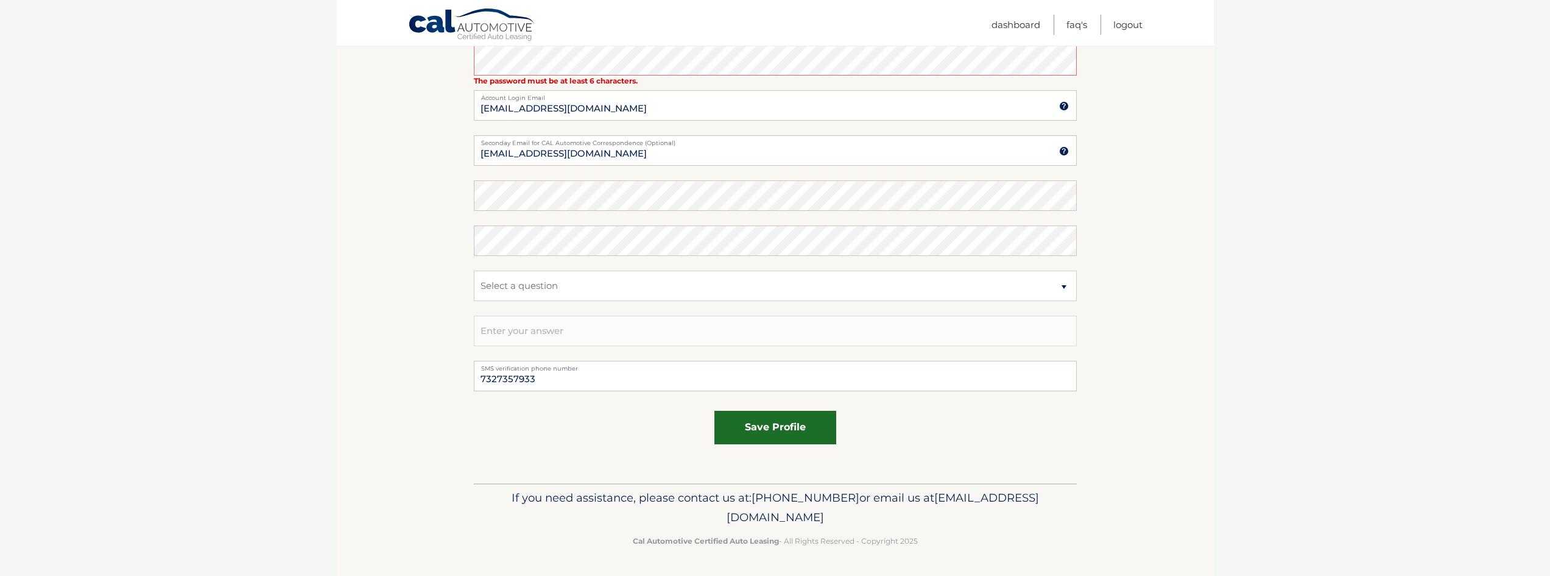
click at [795, 419] on button "save profile" at bounding box center [775, 426] width 122 height 33
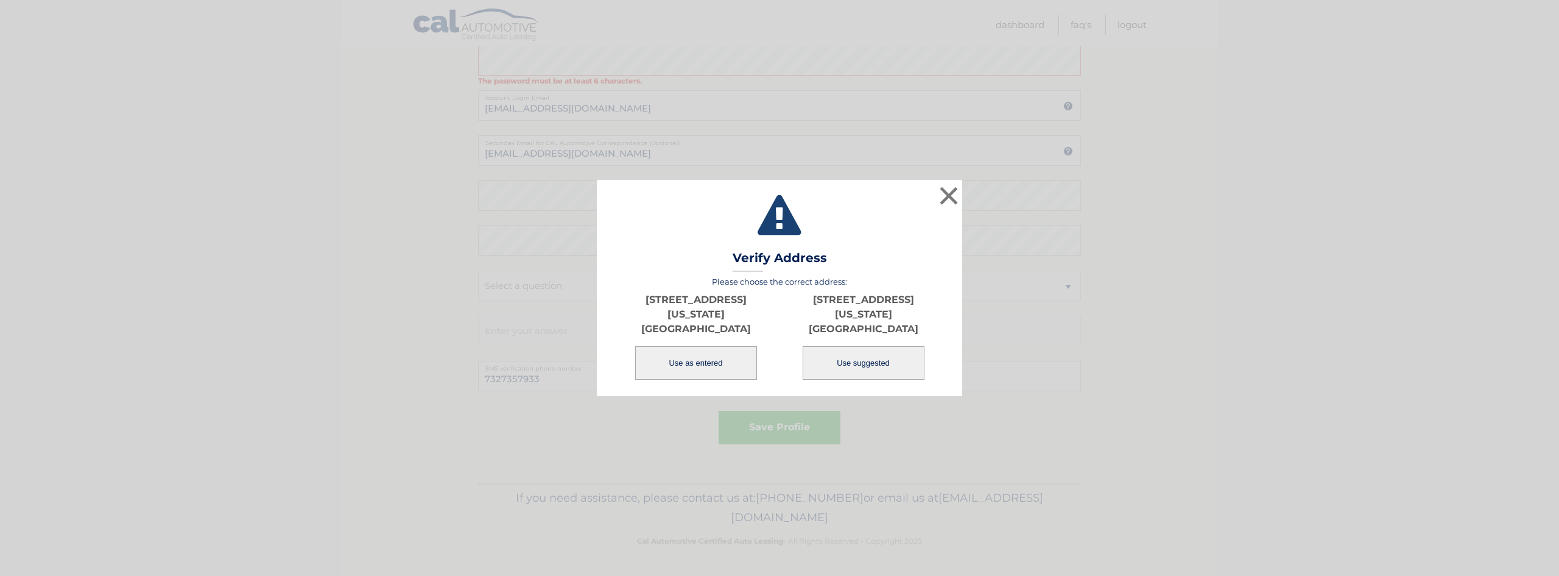
click at [903, 369] on button "Use suggested" at bounding box center [864, 362] width 122 height 33
type input "146 PENNSYLVANIA WAY"
type input "NORTH BRUNSWICK"
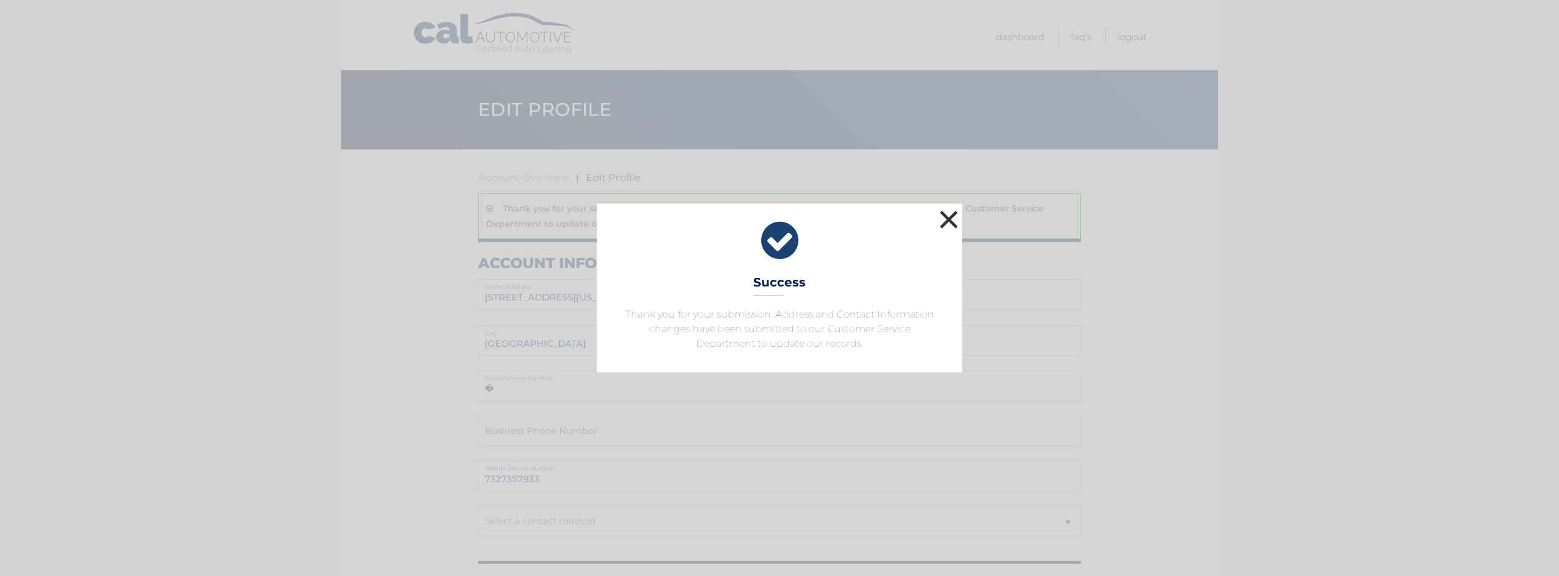
click at [947, 217] on button "×" at bounding box center [949, 219] width 24 height 24
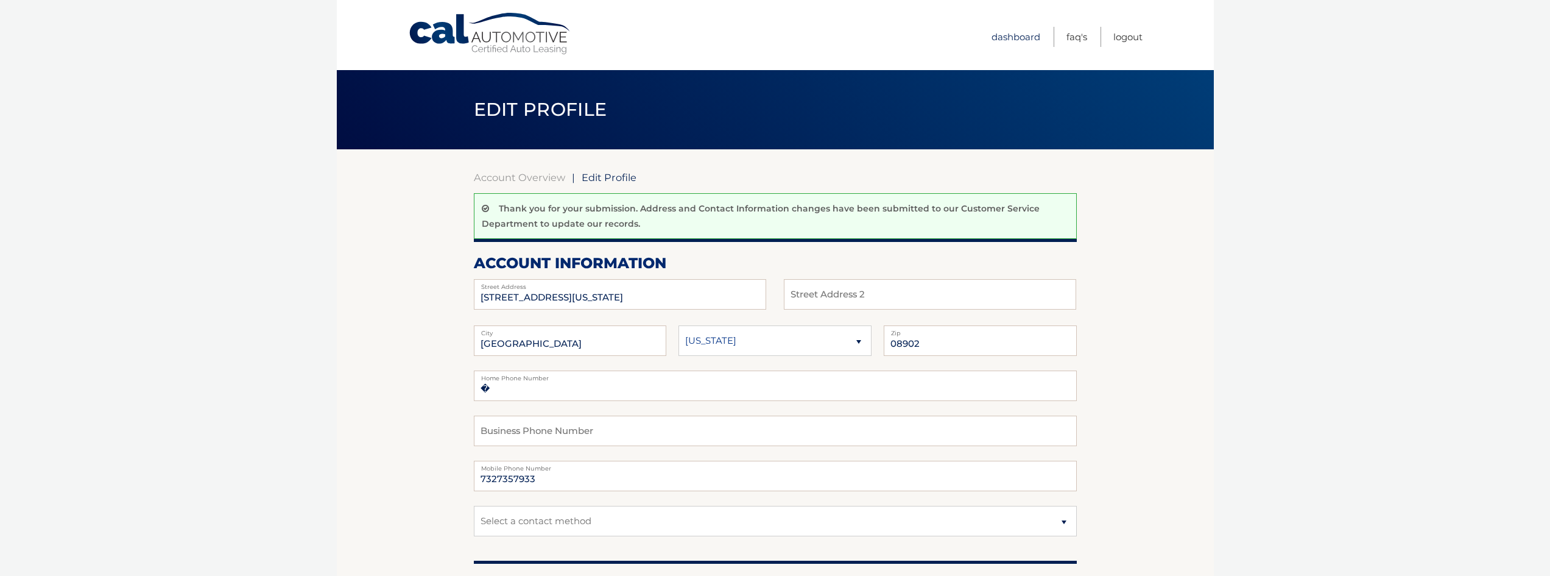
click at [1001, 39] on link "Dashboard" at bounding box center [1015, 37] width 49 height 20
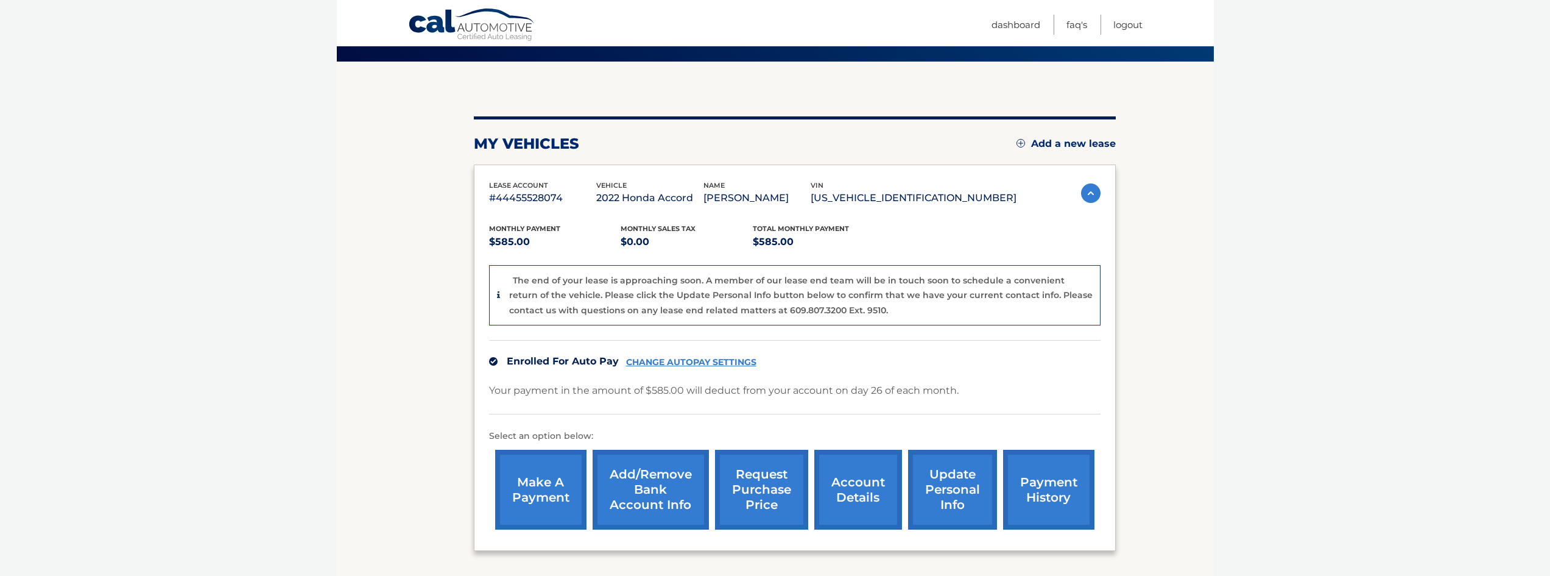
scroll to position [122, 0]
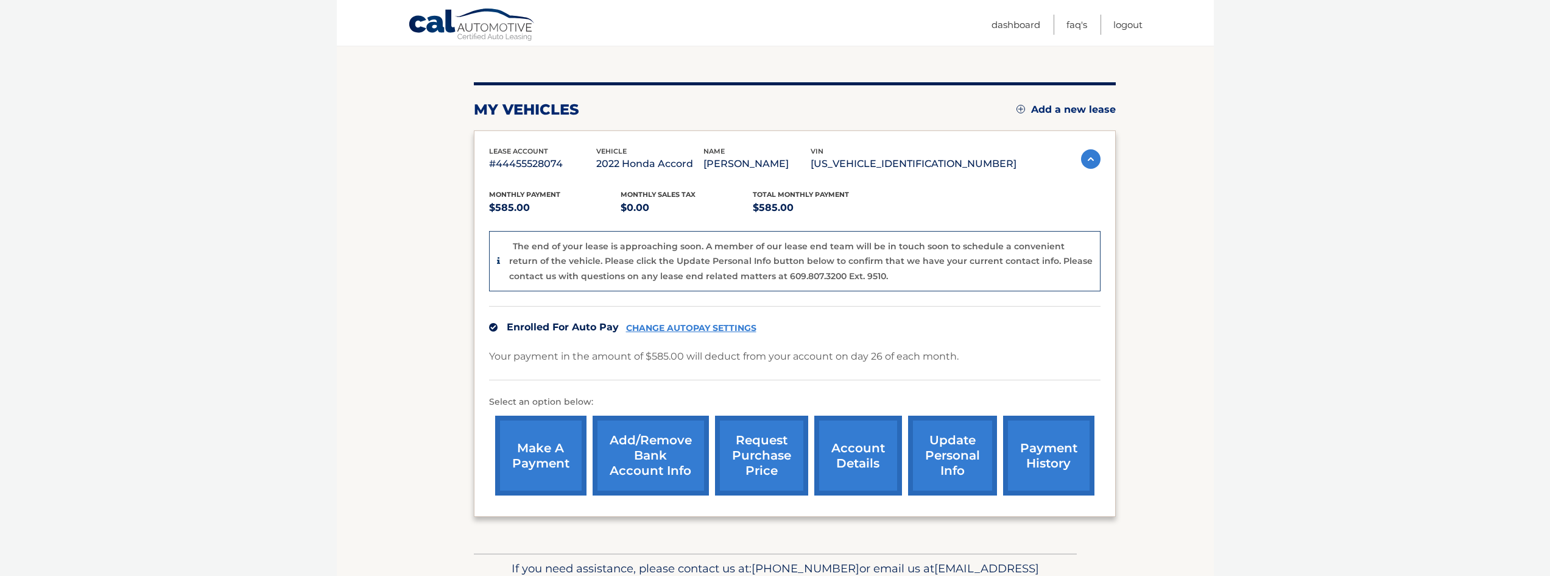
click at [1024, 438] on link "payment history" at bounding box center [1048, 455] width 91 height 80
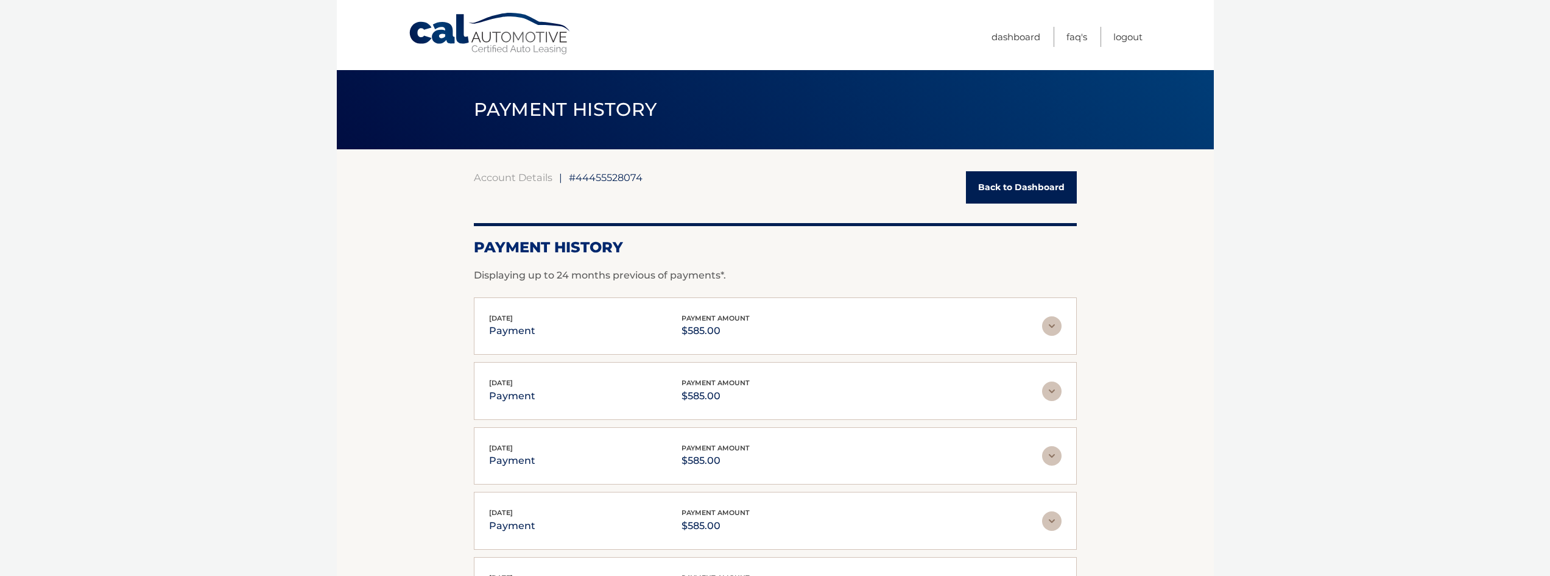
click at [1052, 327] on img at bounding box center [1051, 325] width 19 height 19
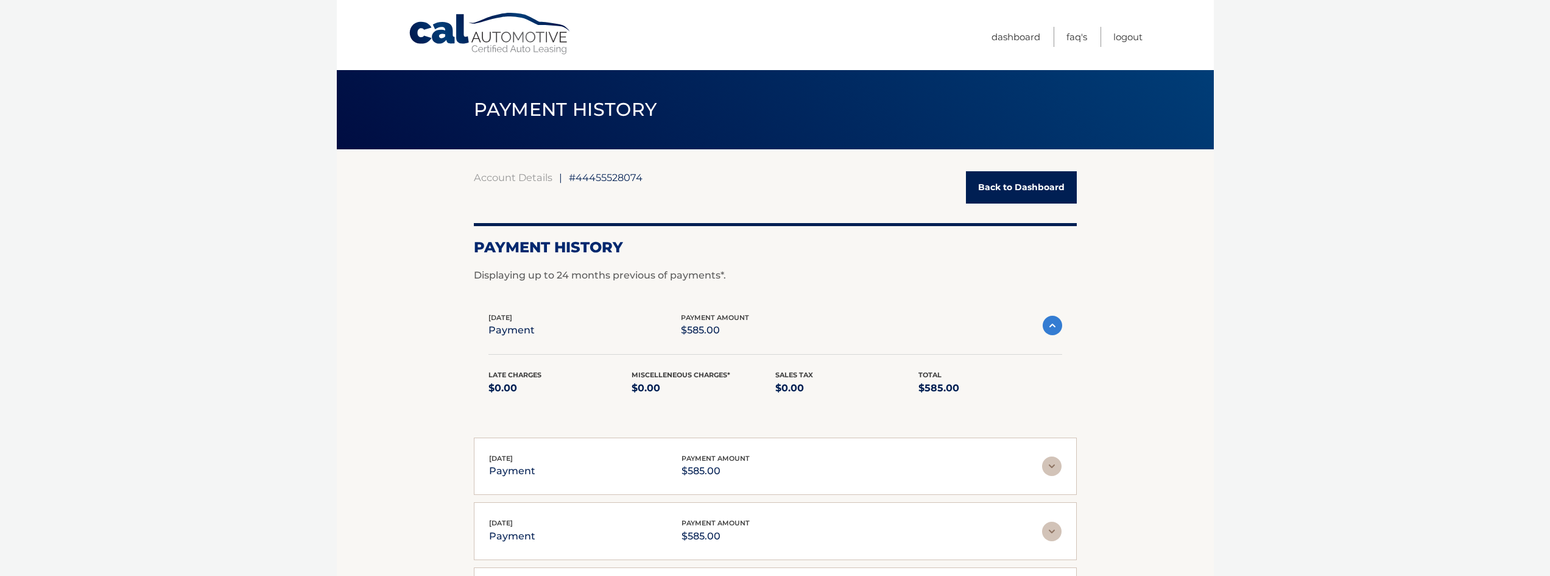
click at [590, 178] on span "#44455528074" at bounding box center [606, 177] width 74 height 12
click at [1018, 40] on link "Dashboard" at bounding box center [1015, 37] width 49 height 20
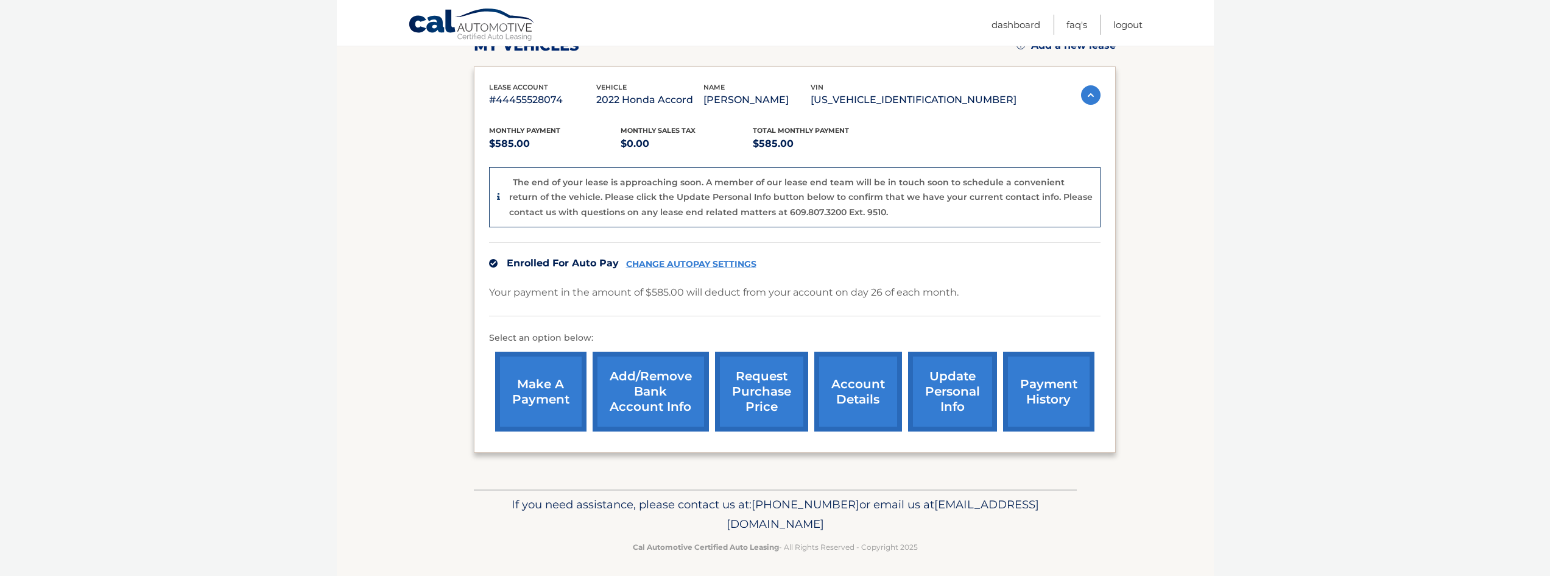
scroll to position [192, 0]
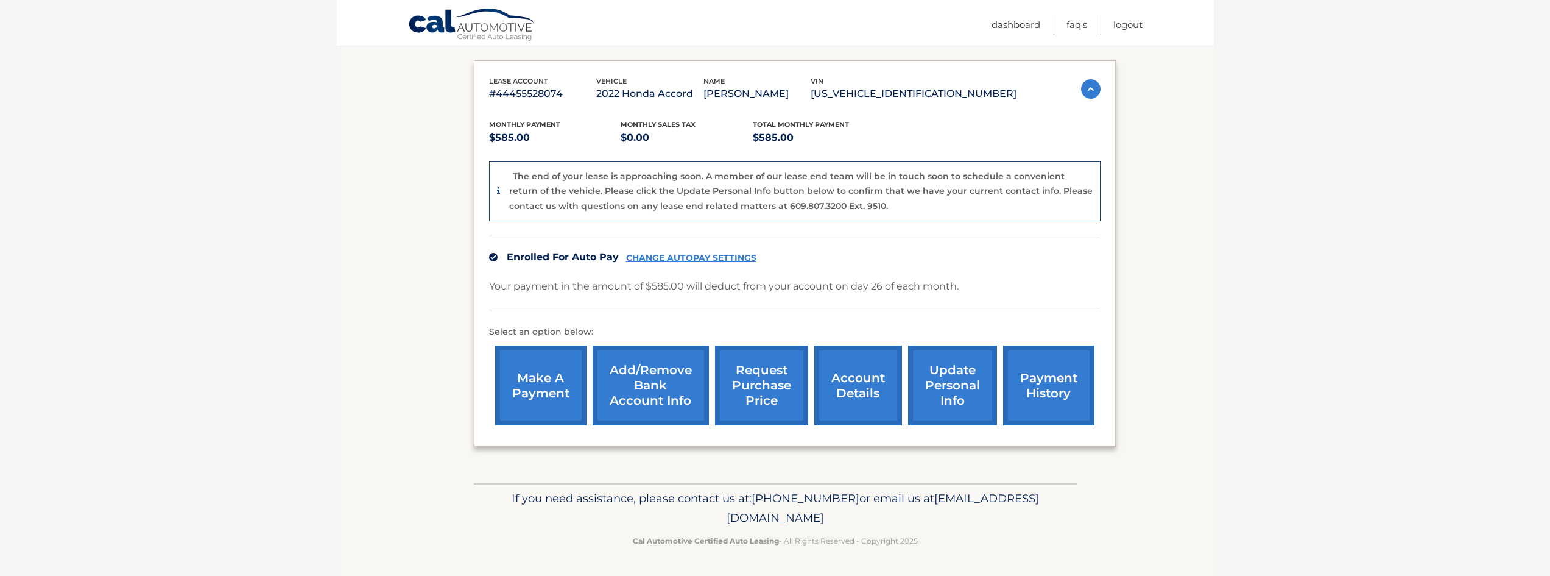
click at [1041, 404] on link "payment history" at bounding box center [1048, 385] width 91 height 80
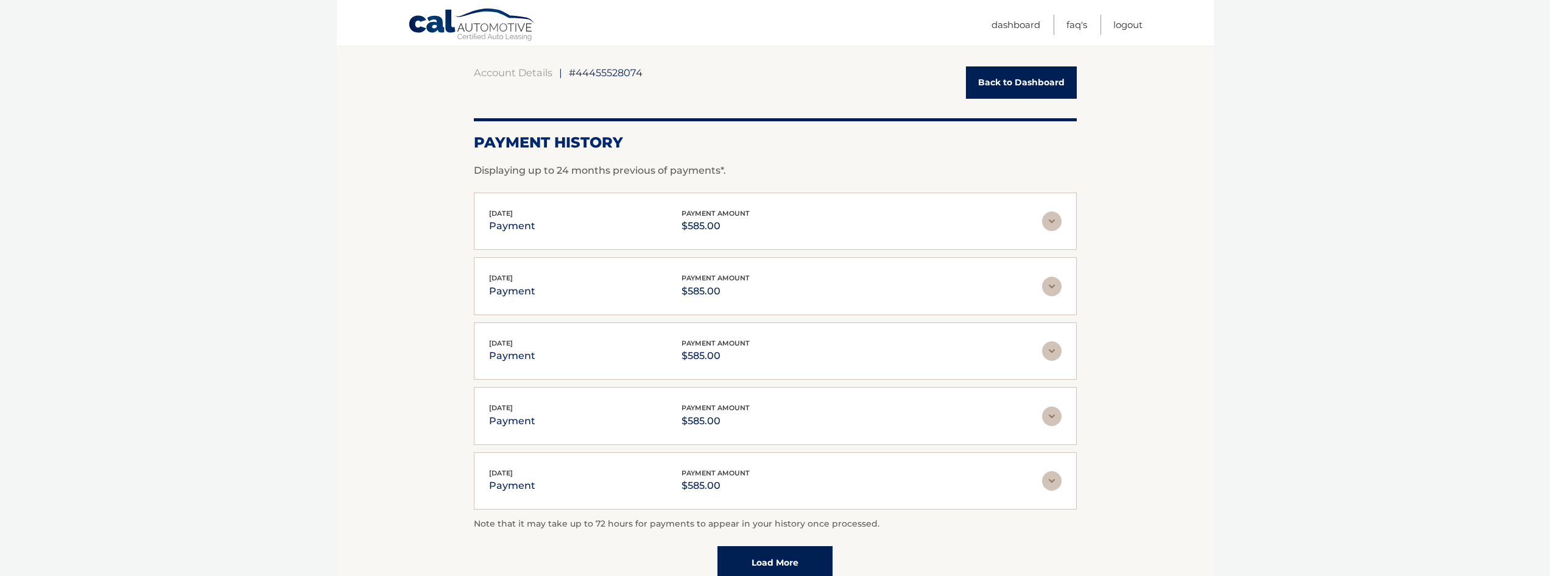
scroll to position [225, 0]
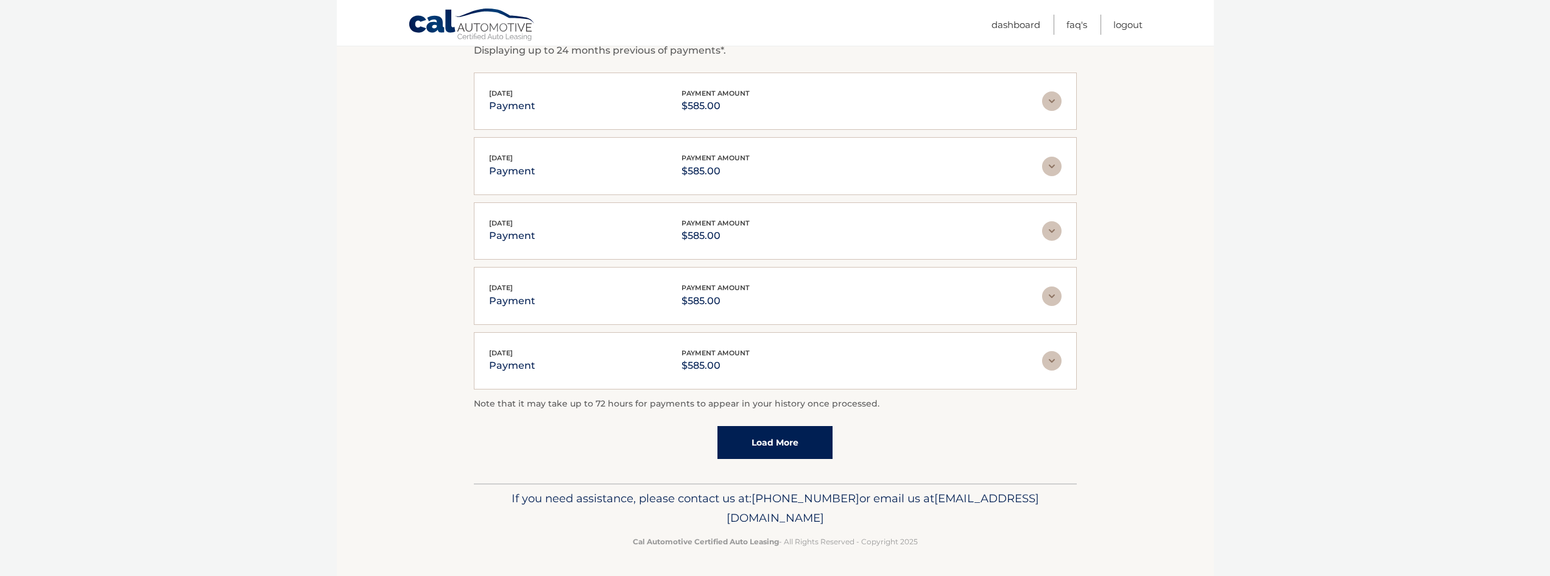
click at [781, 432] on link "Load More" at bounding box center [774, 442] width 115 height 33
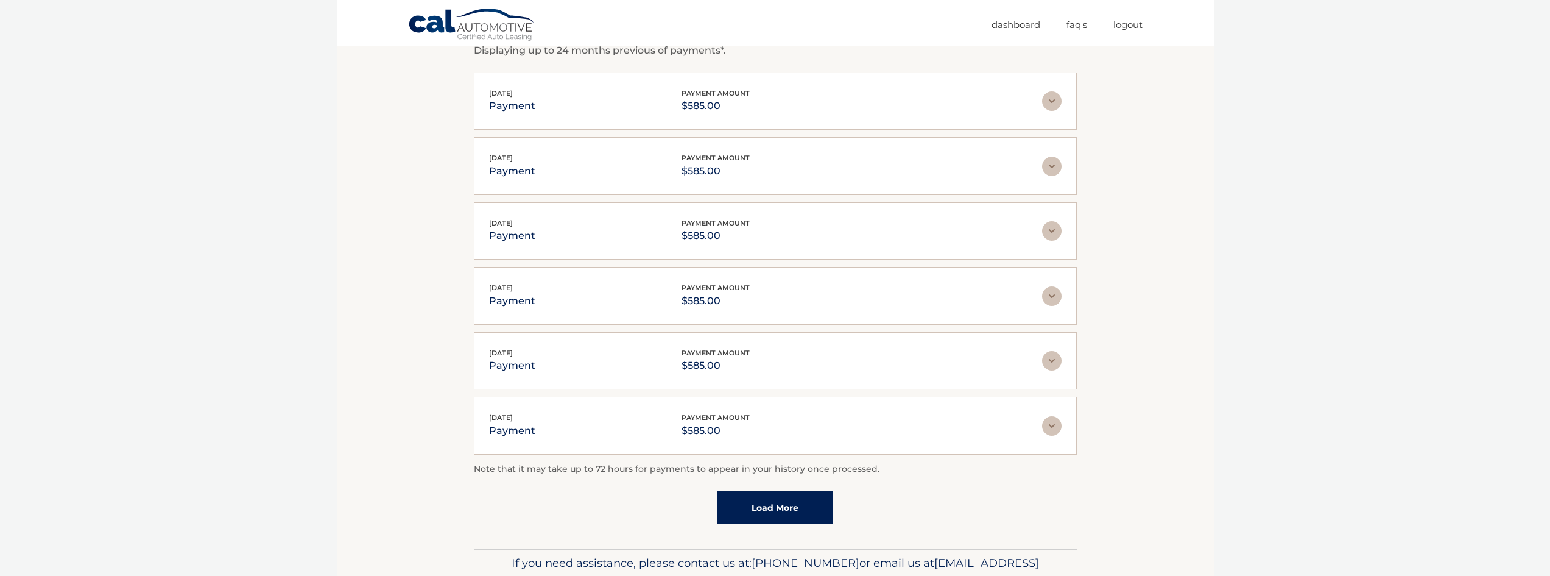
click at [780, 505] on link "Load More" at bounding box center [774, 507] width 115 height 33
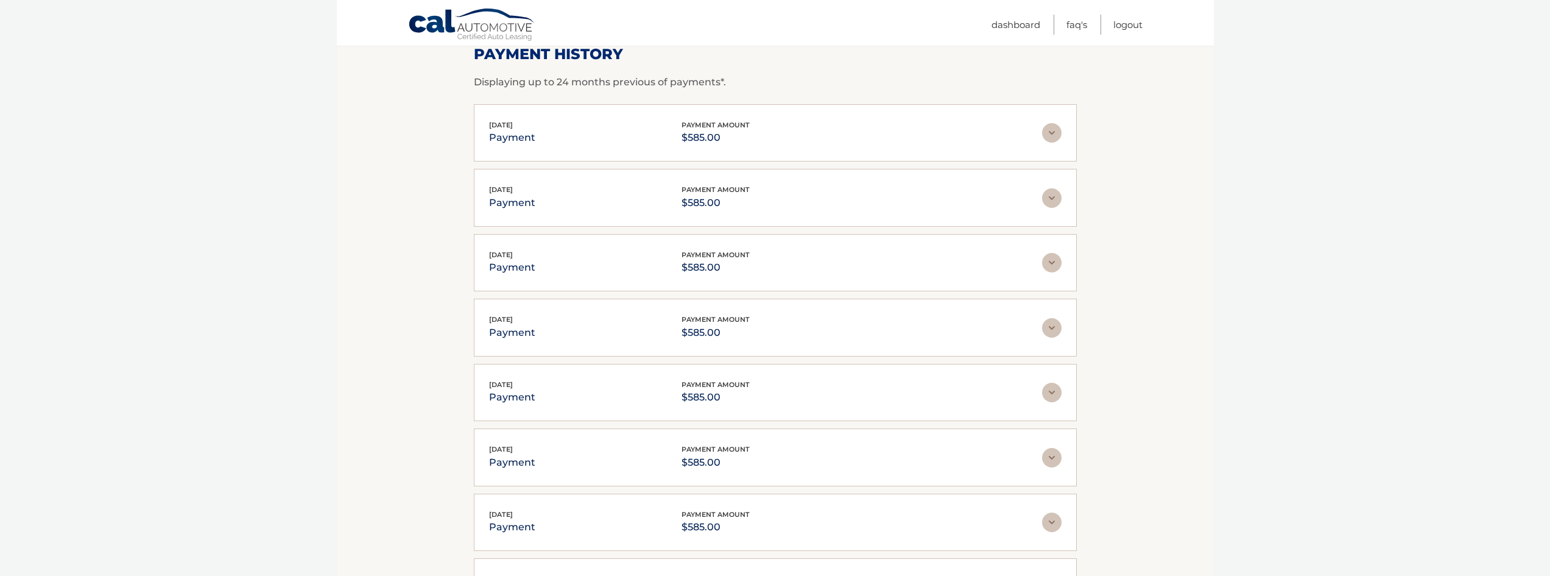
scroll to position [188, 0]
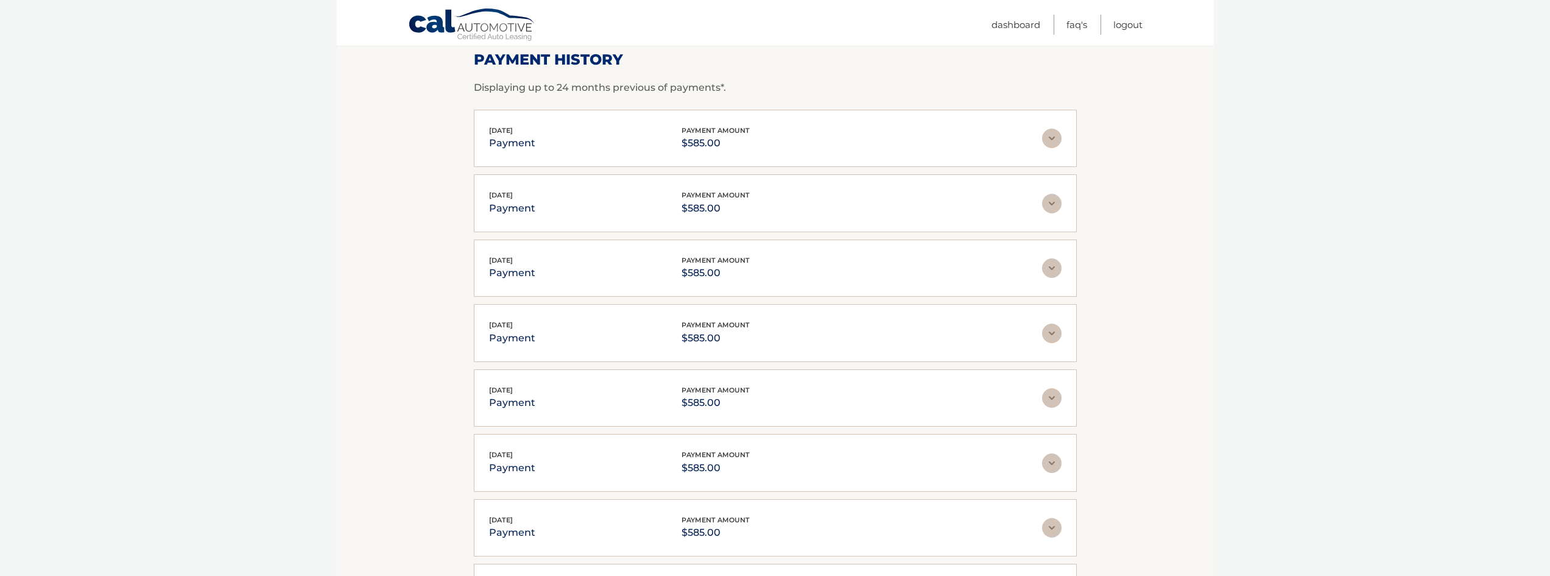
click at [1056, 147] on img at bounding box center [1051, 138] width 19 height 19
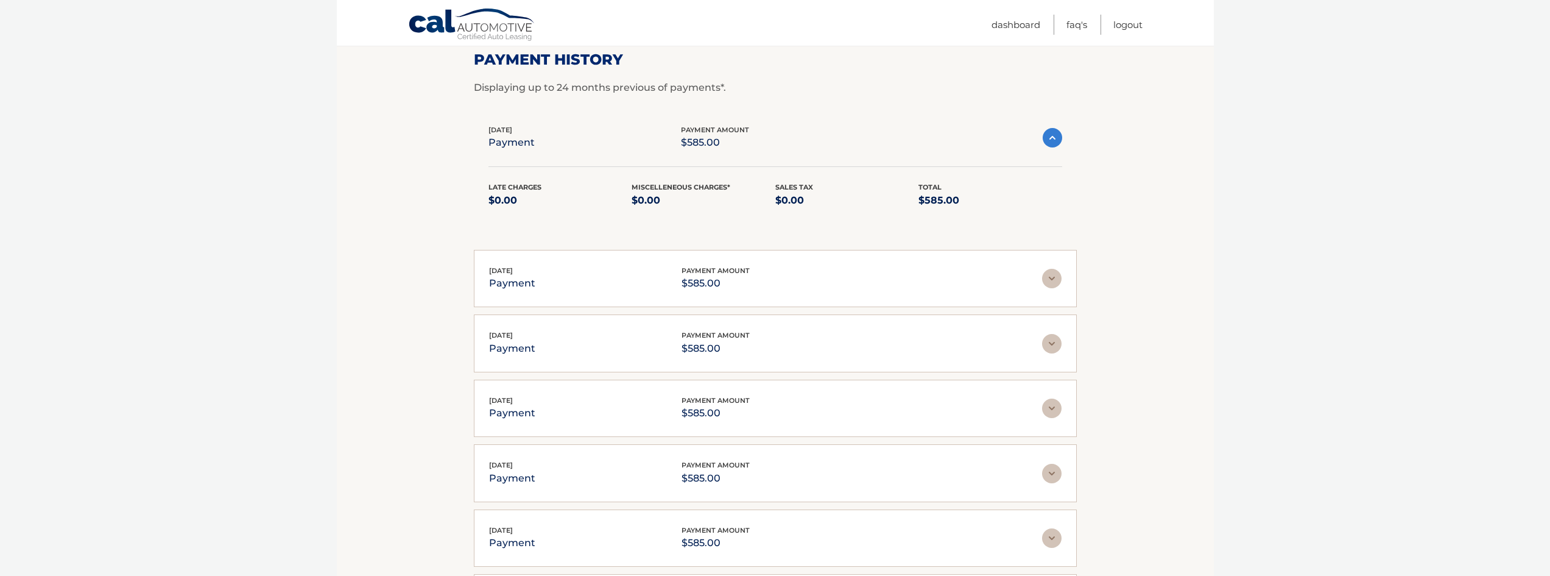
click at [1049, 278] on img at bounding box center [1051, 278] width 19 height 19
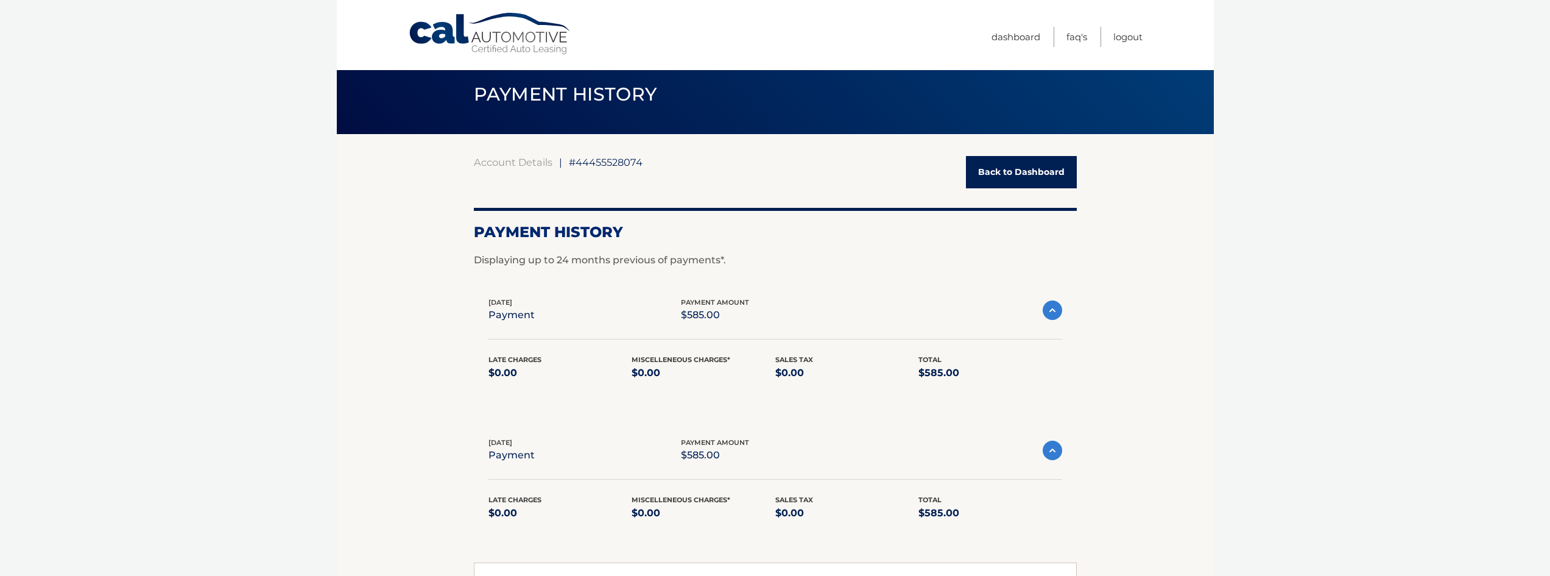
scroll to position [0, 0]
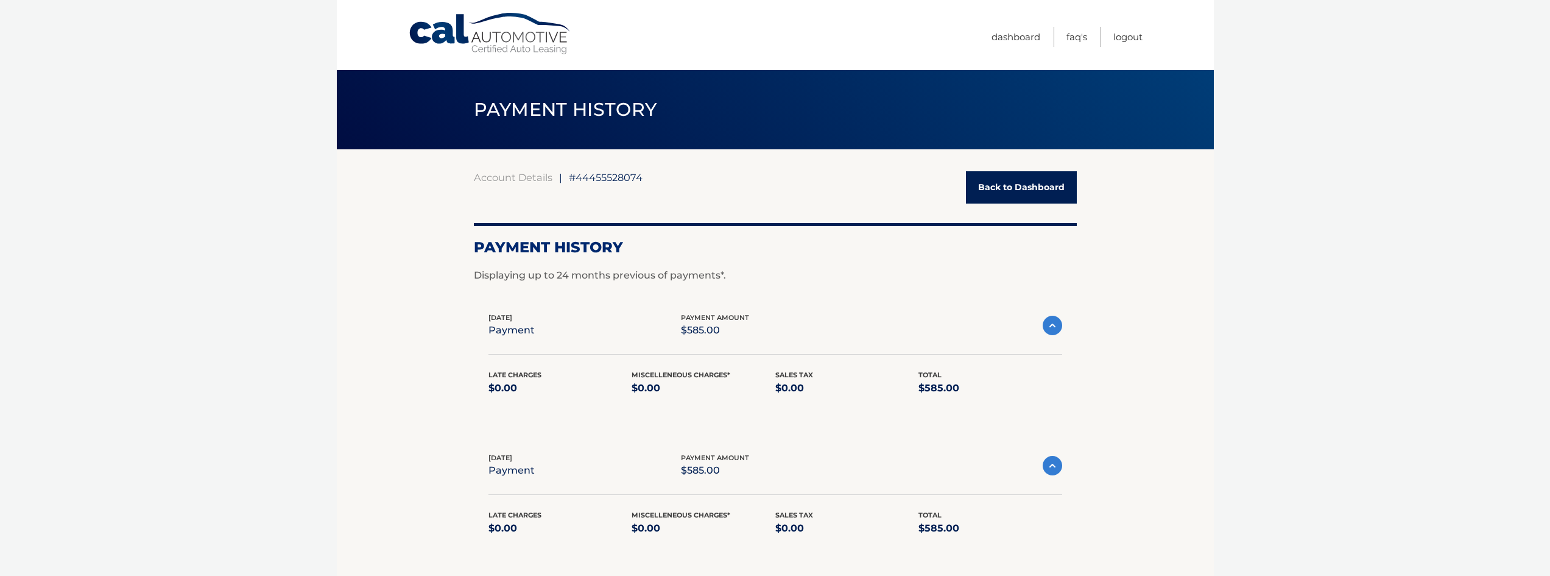
click at [1003, 189] on link "Back to Dashboard" at bounding box center [1021, 187] width 111 height 32
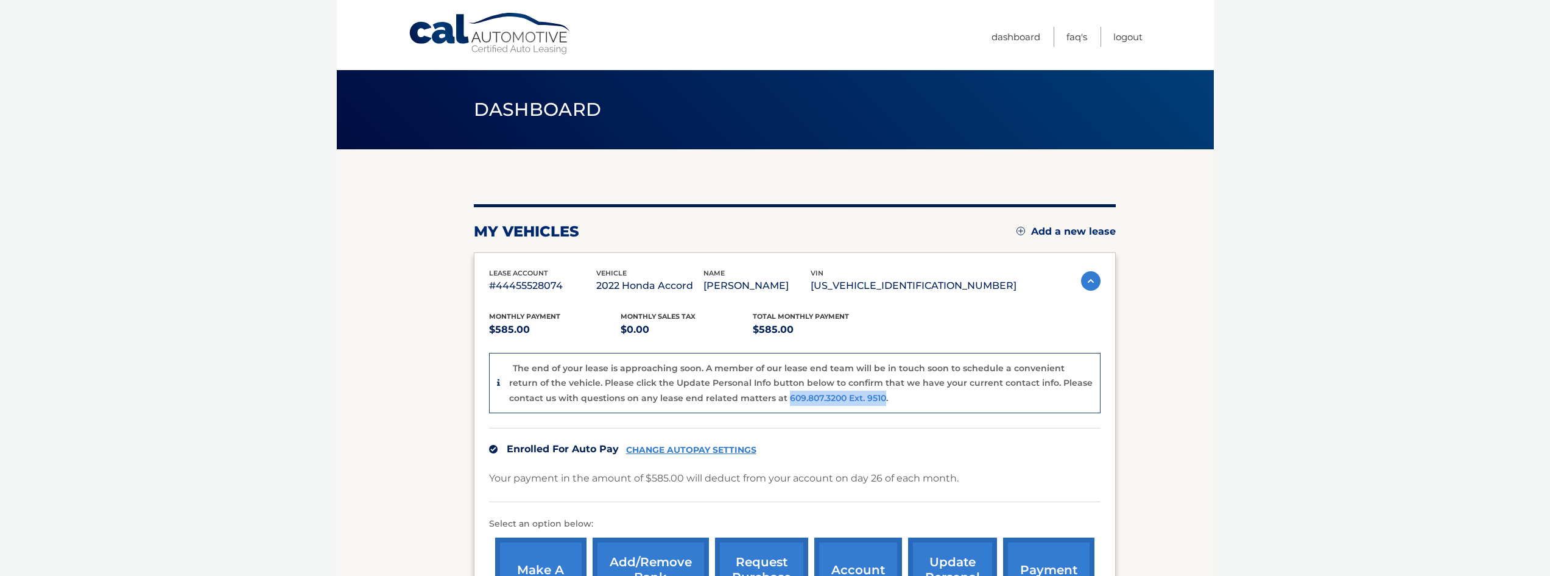
drag, startPoint x: 748, startPoint y: 398, endPoint x: 844, endPoint y: 398, distance: 95.6
click at [844, 398] on p "The end of your lease is approaching soon. A member of our lease end team will …" at bounding box center [800, 382] width 583 height 41
click at [886, 373] on p "The end of your lease is approaching soon. A member of our lease end team will …" at bounding box center [800, 382] width 583 height 41
click at [1020, 33] on link "Dashboard" at bounding box center [1015, 37] width 49 height 20
click at [1239, 501] on body "Cal Automotive Menu Dashboard FAQ's Logout" at bounding box center [775, 288] width 1550 height 576
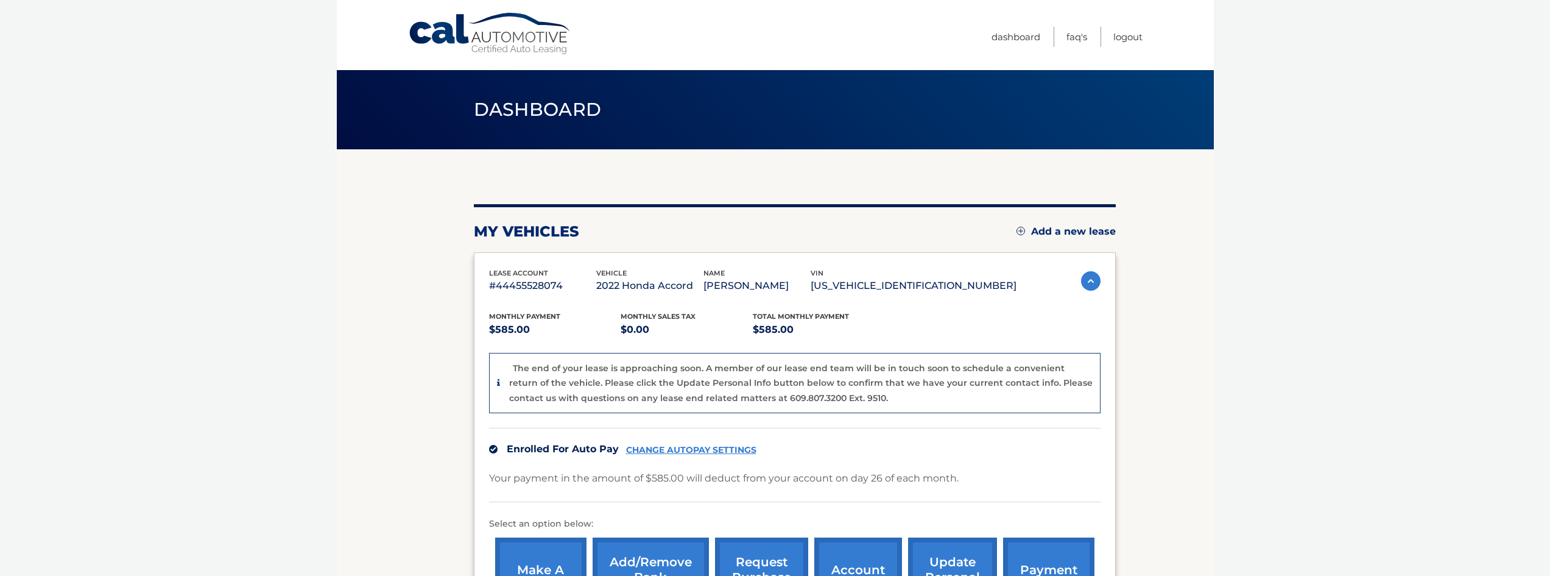
click at [1312, 433] on body "Cal Automotive Menu Dashboard FAQ's Logout" at bounding box center [775, 288] width 1550 height 576
